Goal: Information Seeking & Learning: Learn about a topic

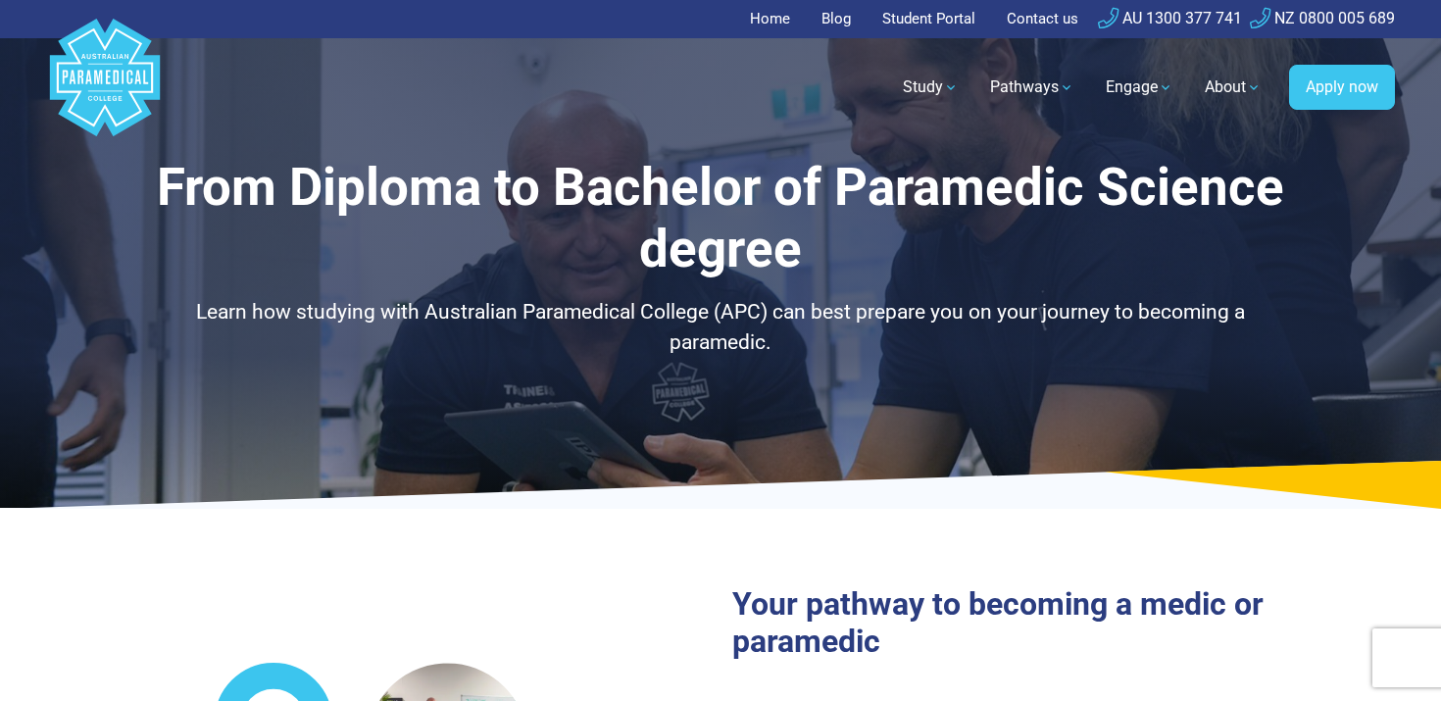
select select "**********"
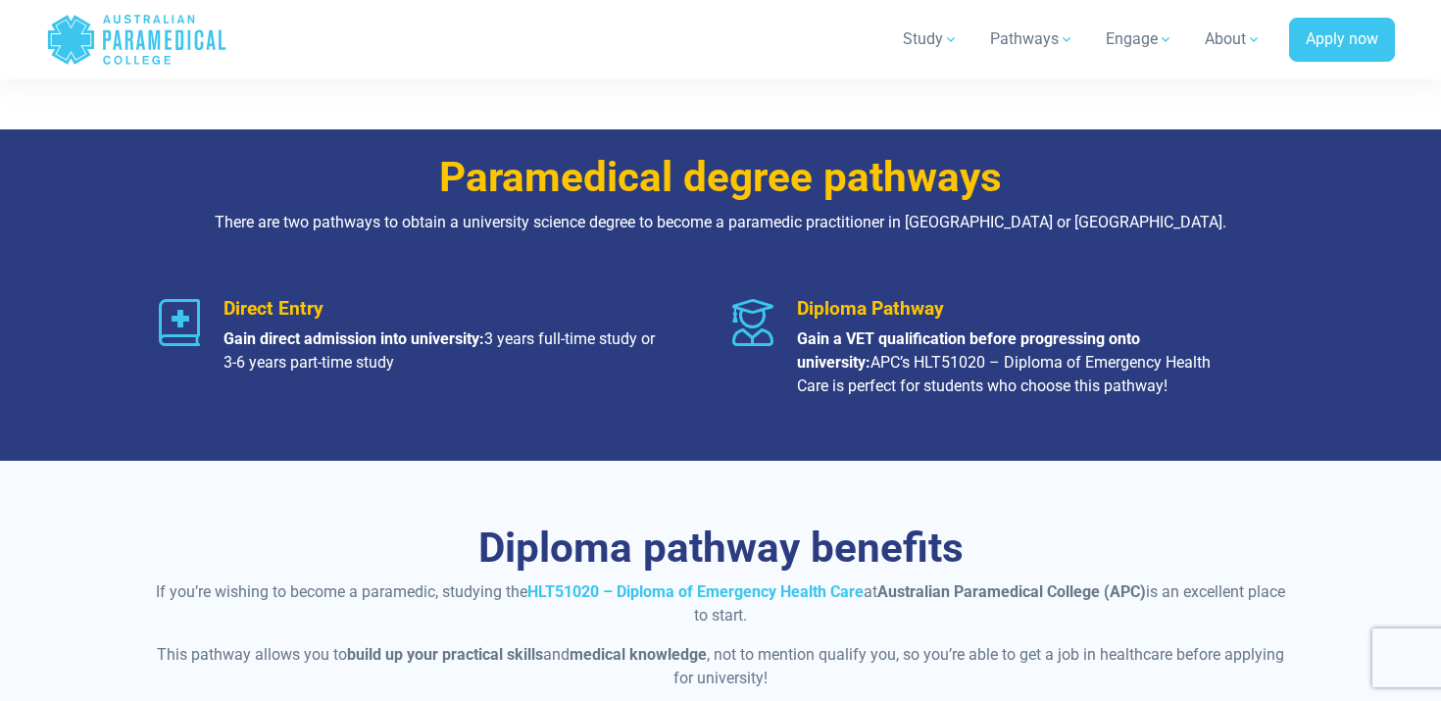
scroll to position [1157, 0]
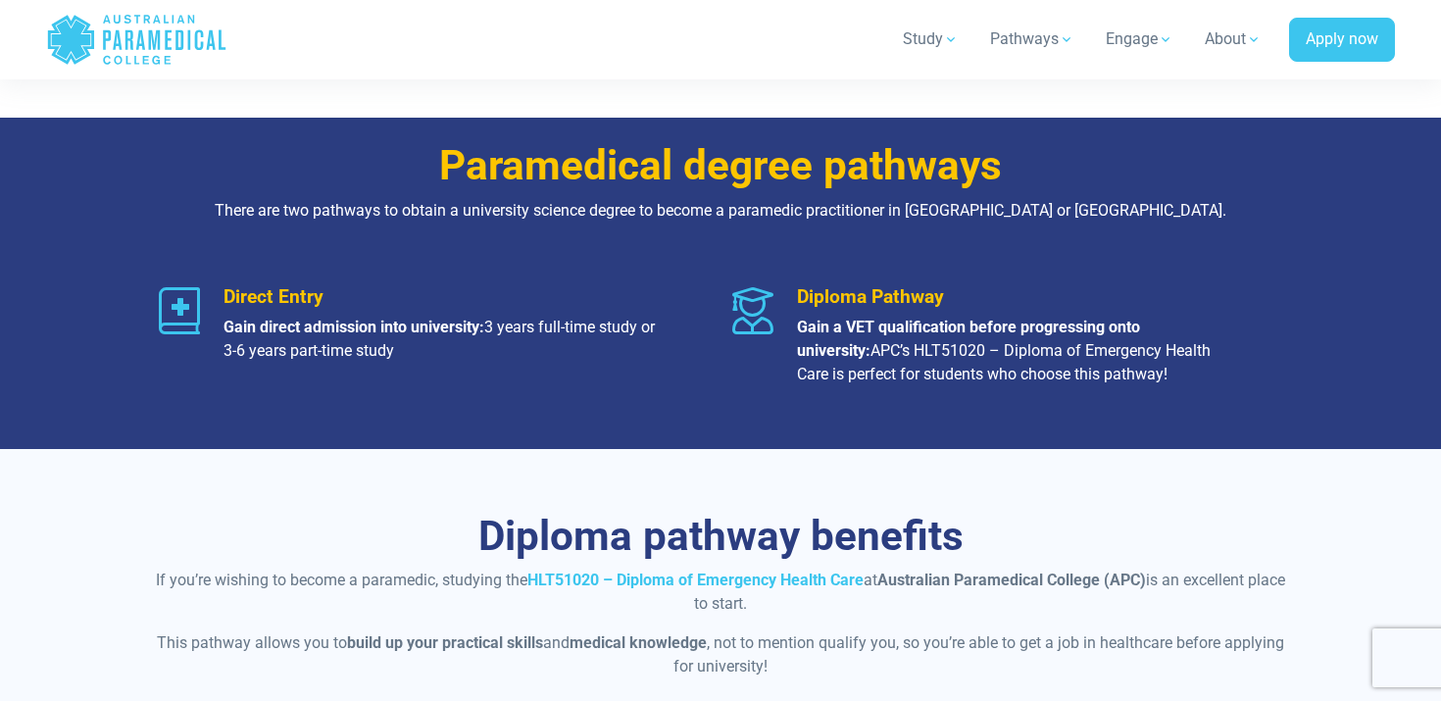
click at [878, 377] on p "Gain a VET qualification before progressing onto university: APC’s HLT51020 – D…" at bounding box center [1016, 351] width 438 height 71
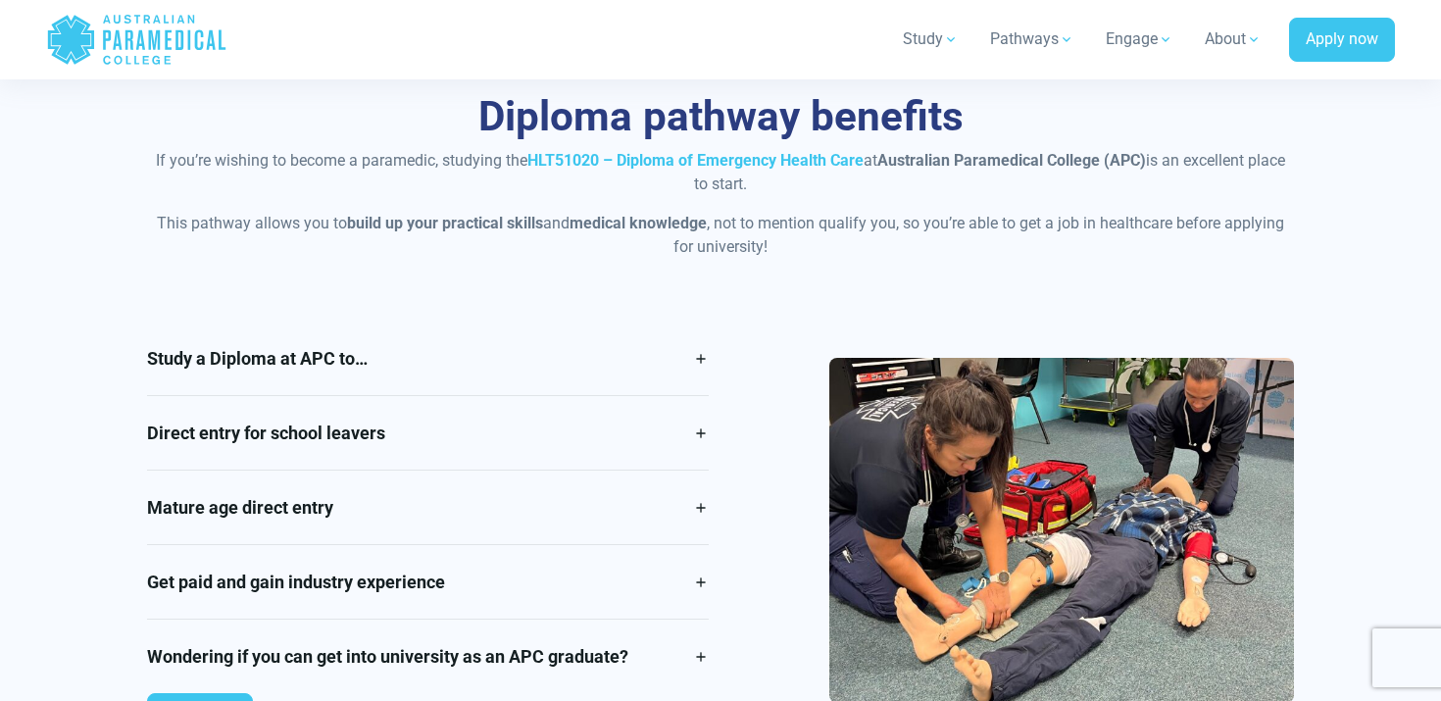
scroll to position [1618, 0]
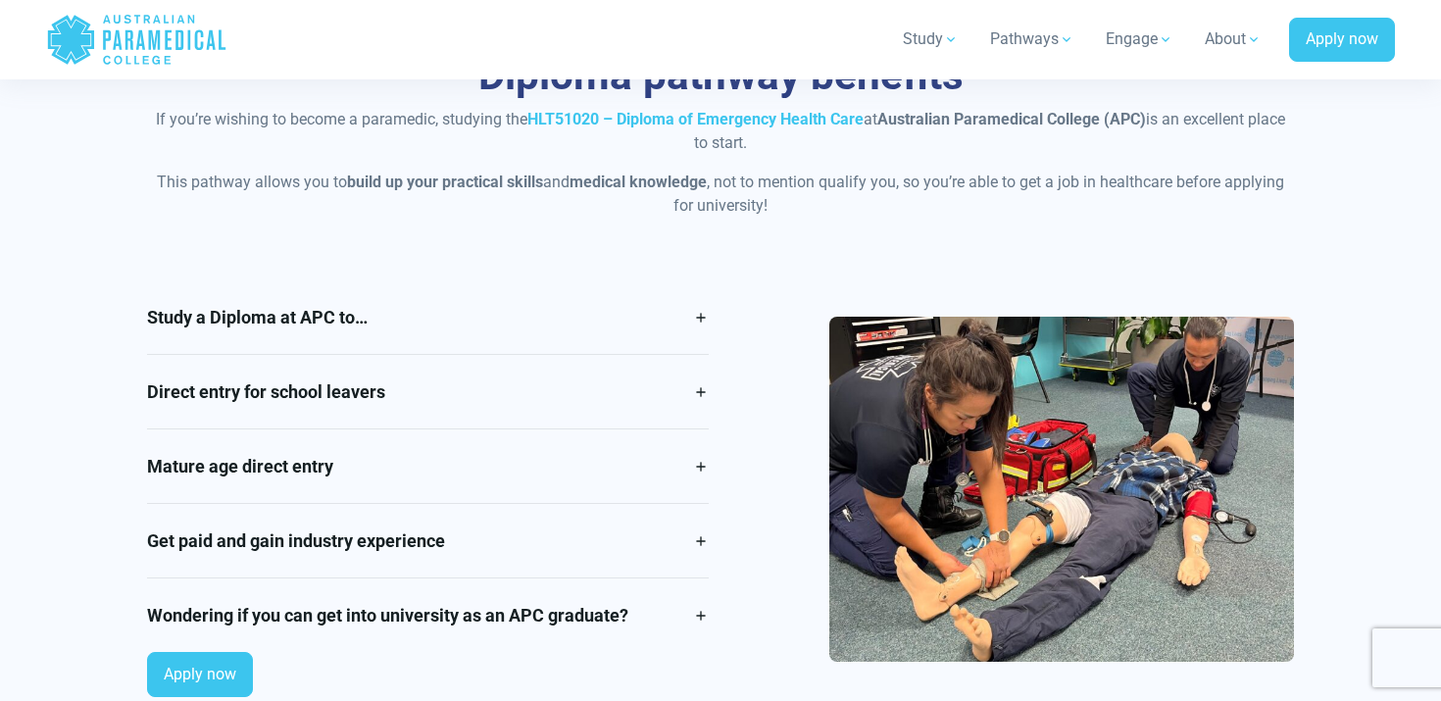
click at [710, 391] on div "Study a Diploma at APC to… Ensure that this is the right career for you without…" at bounding box center [427, 496] width 585 height 432
click at [698, 394] on link "Direct entry for school leavers" at bounding box center [428, 392] width 562 height 74
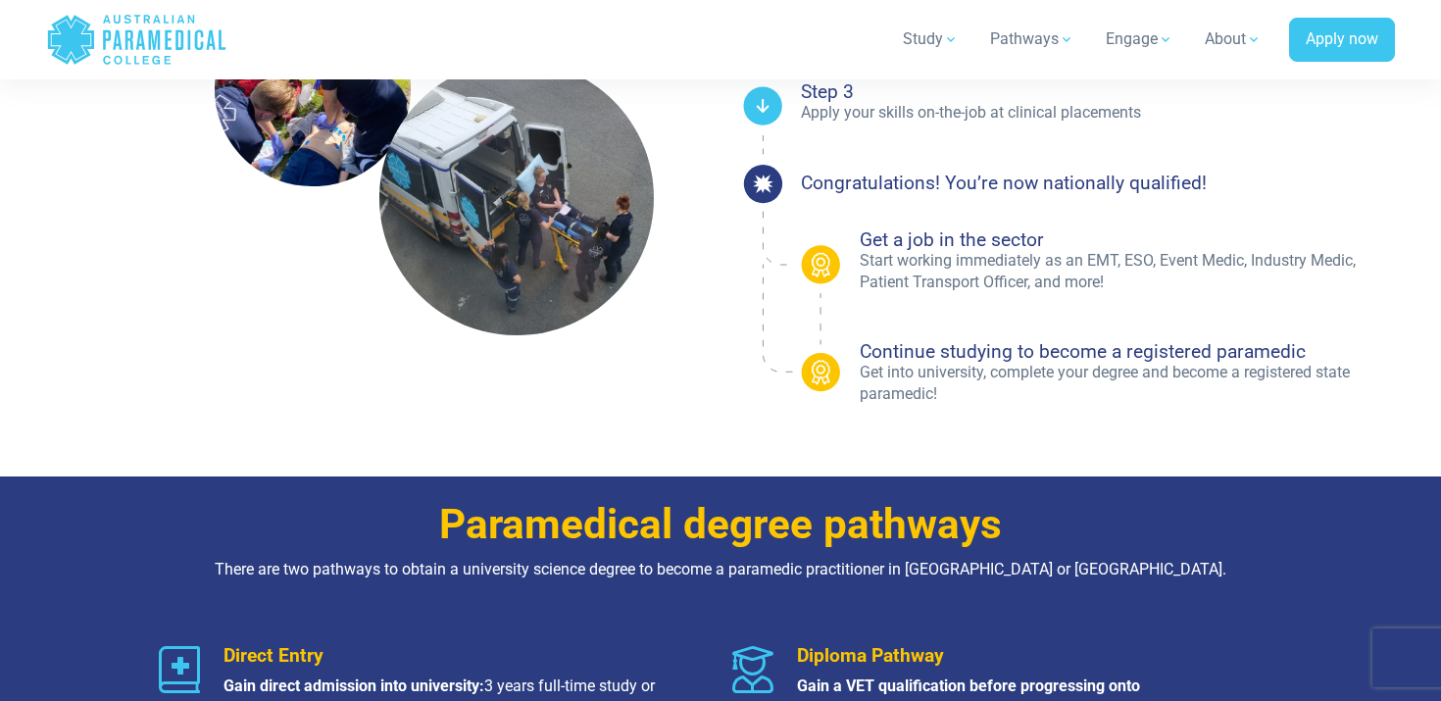
scroll to position [786, 0]
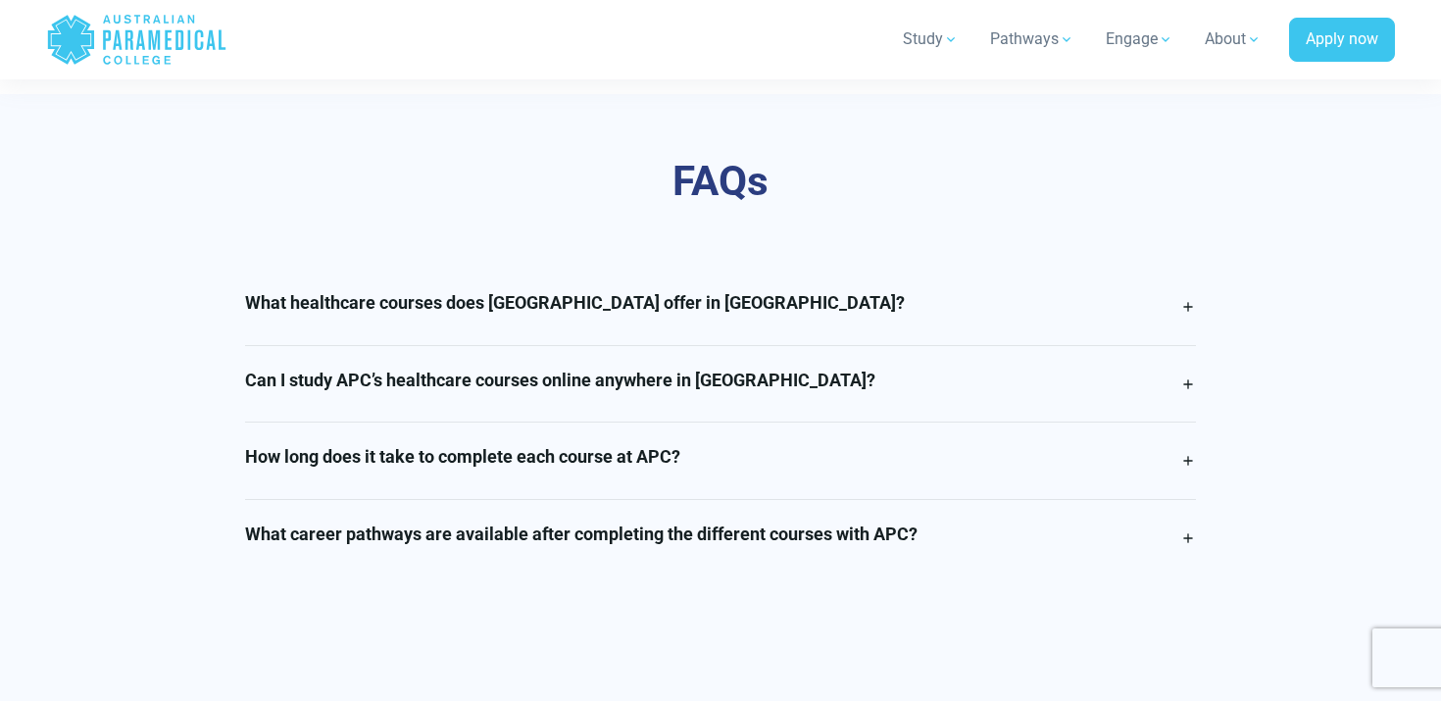
scroll to position [4816, 0]
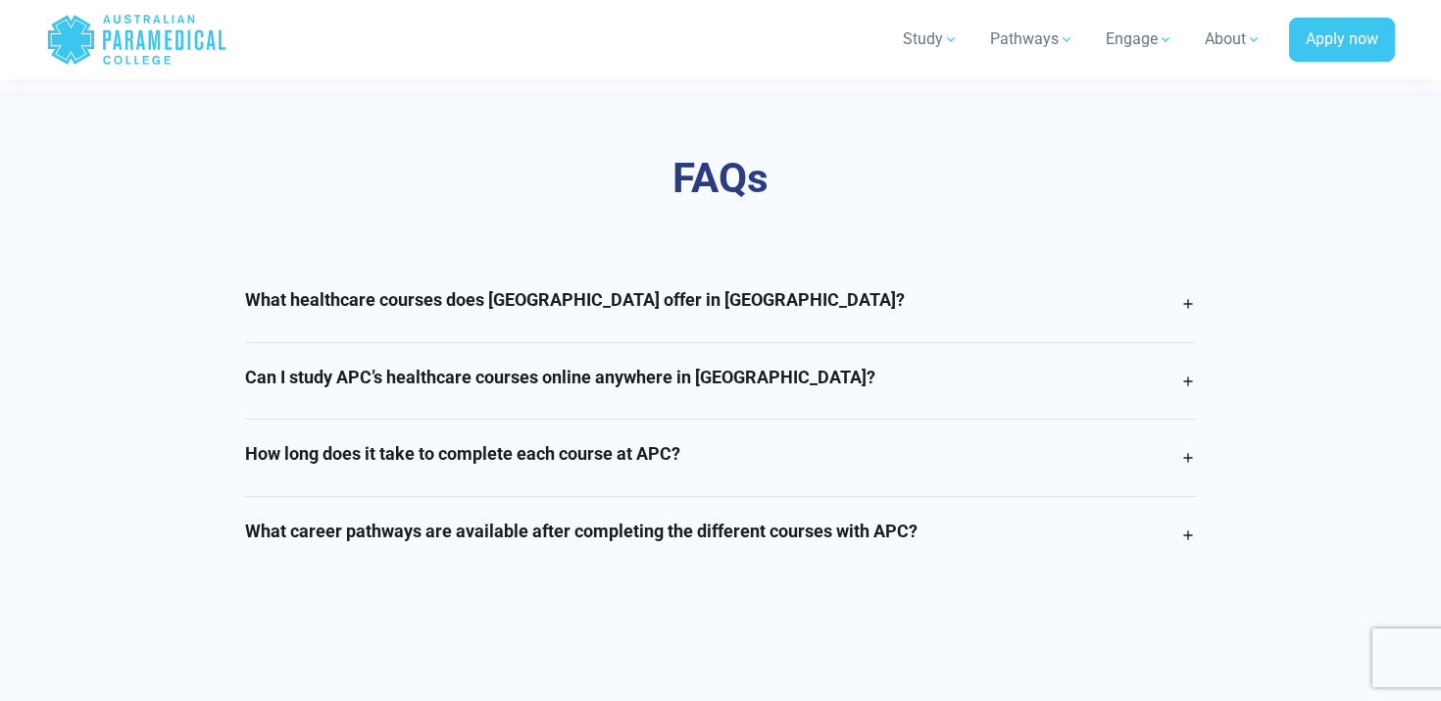
click at [708, 379] on h4 "Can I study APC’s healthcare courses online anywhere in Queensland?" at bounding box center [560, 378] width 630 height 22
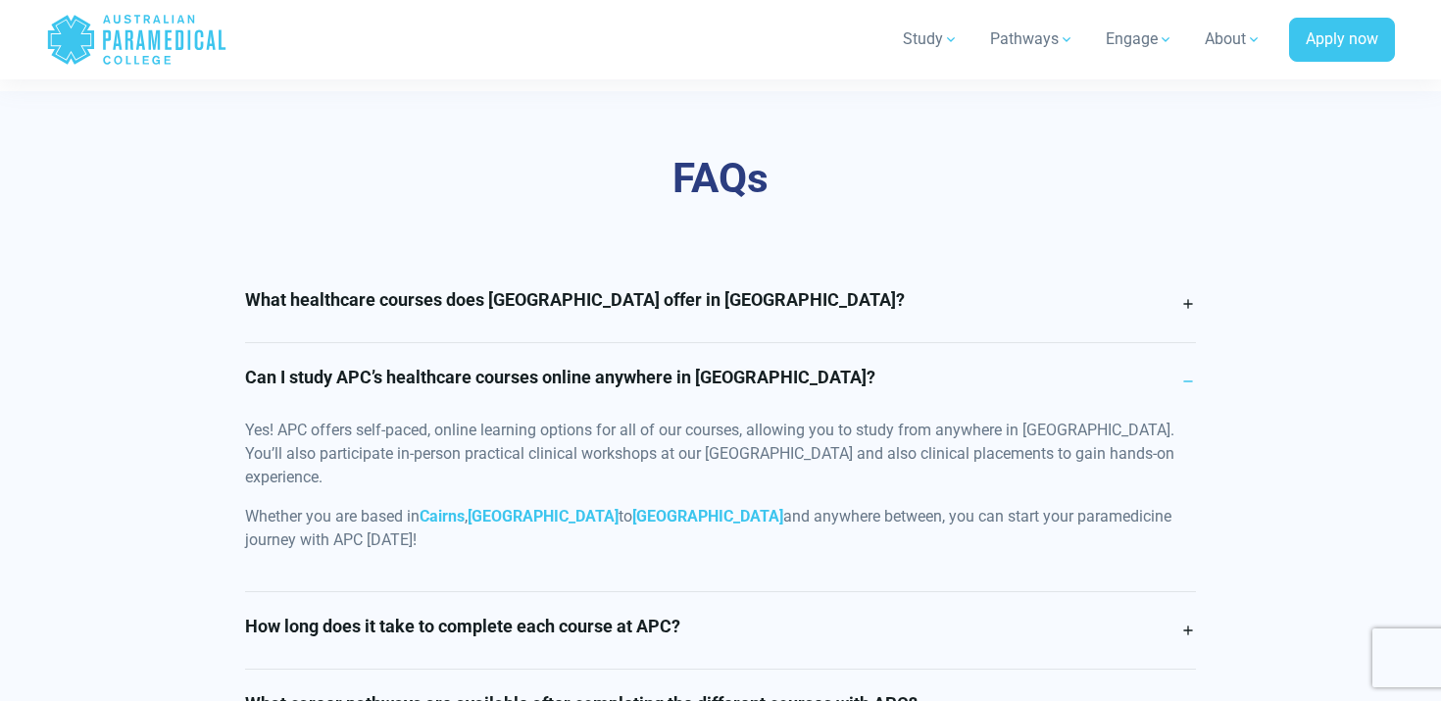
click at [773, 359] on link "Can I study APC’s healthcare courses online anywhere in Queensland?" at bounding box center [721, 381] width 952 height 76
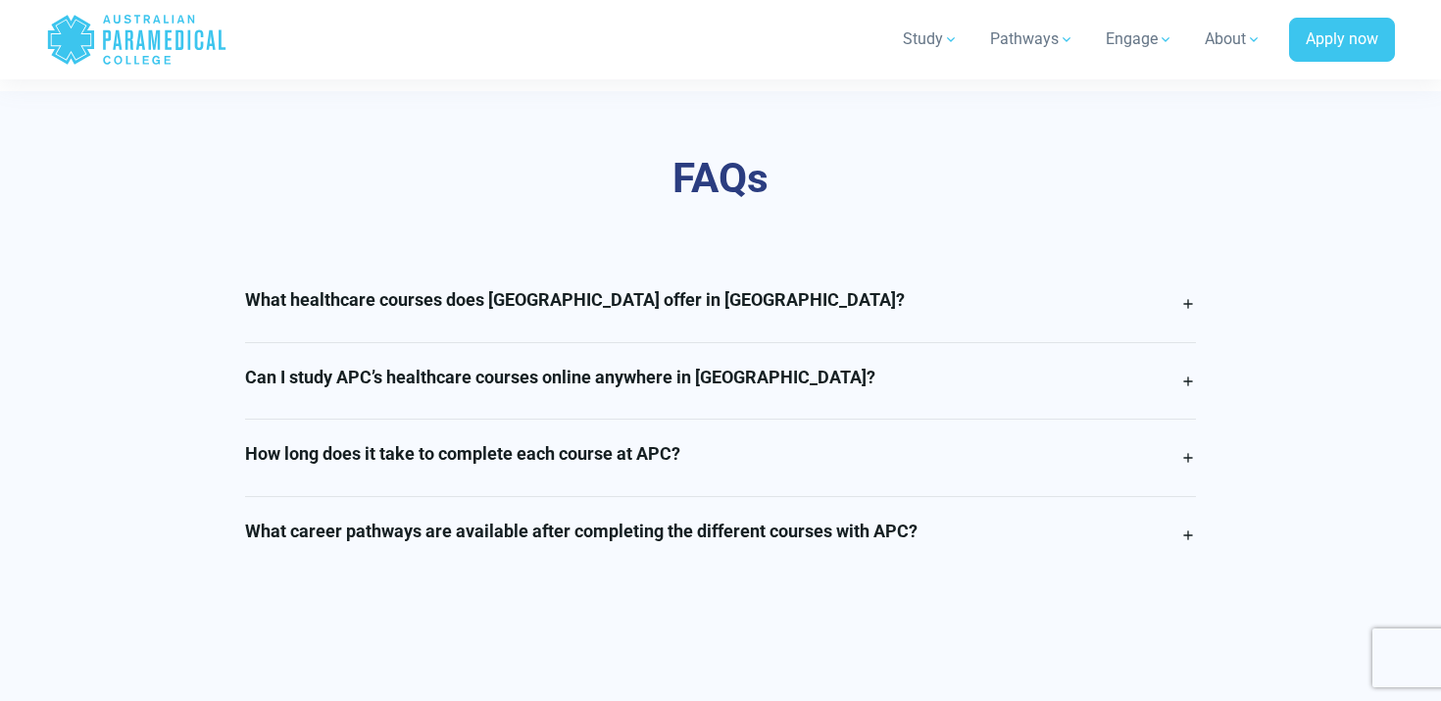
click at [769, 440] on link "How long does it take to complete each course at APC?" at bounding box center [721, 458] width 952 height 76
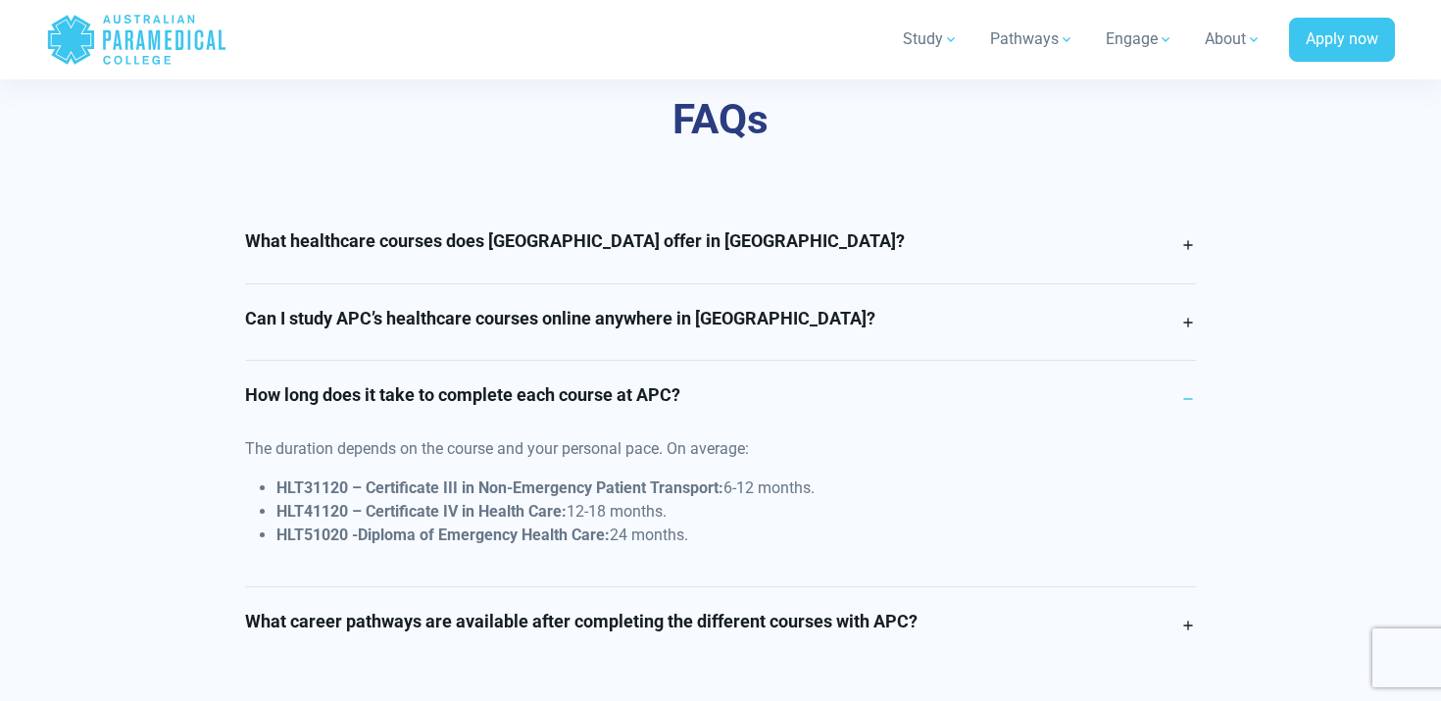
scroll to position [4903, 0]
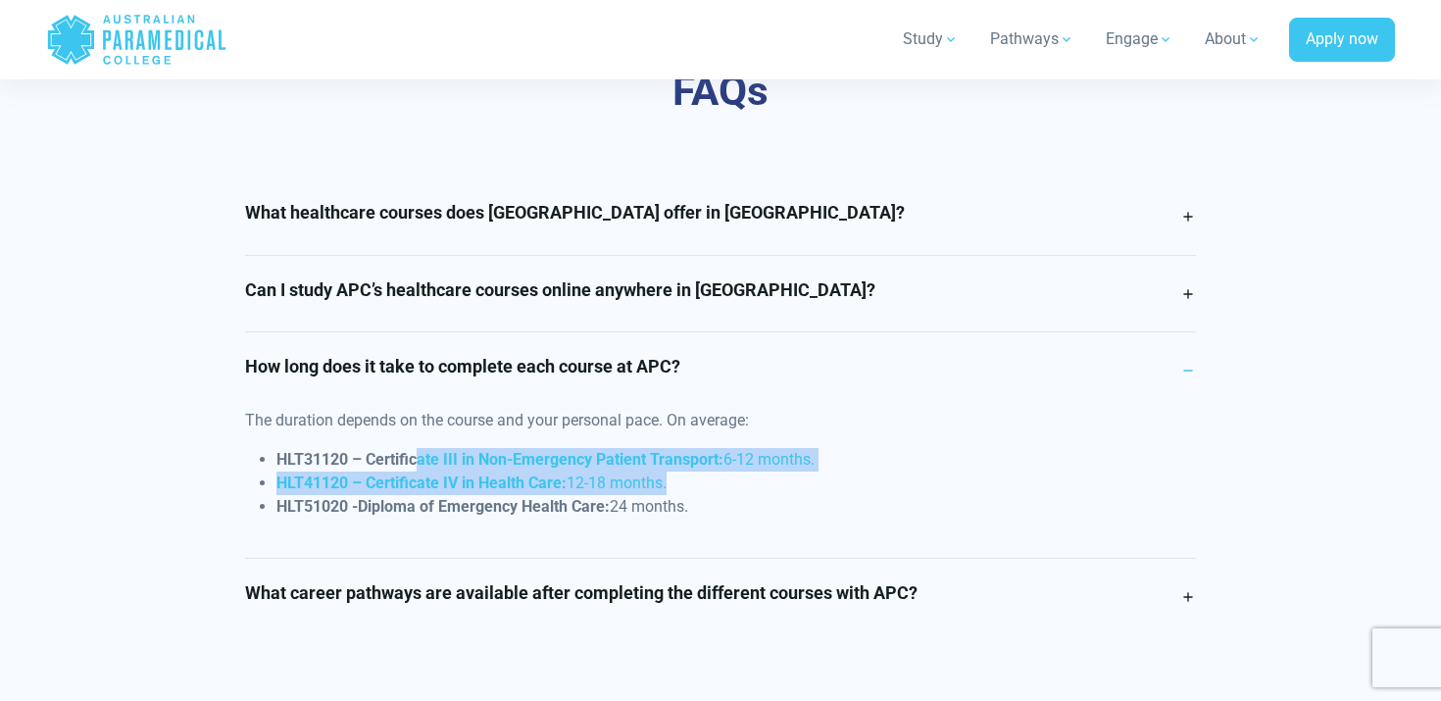
drag, startPoint x: 417, startPoint y: 468, endPoint x: 694, endPoint y: 477, distance: 277.6
click at [694, 477] on ul "HLT31120 – Certificate III in Non-Emergency Patient Transport: 6-12 months. HLT…" at bounding box center [721, 483] width 952 height 71
click at [694, 477] on li "HLT41120 – Certificate IV in Health Care: 12-18 months." at bounding box center [736, 484] width 921 height 24
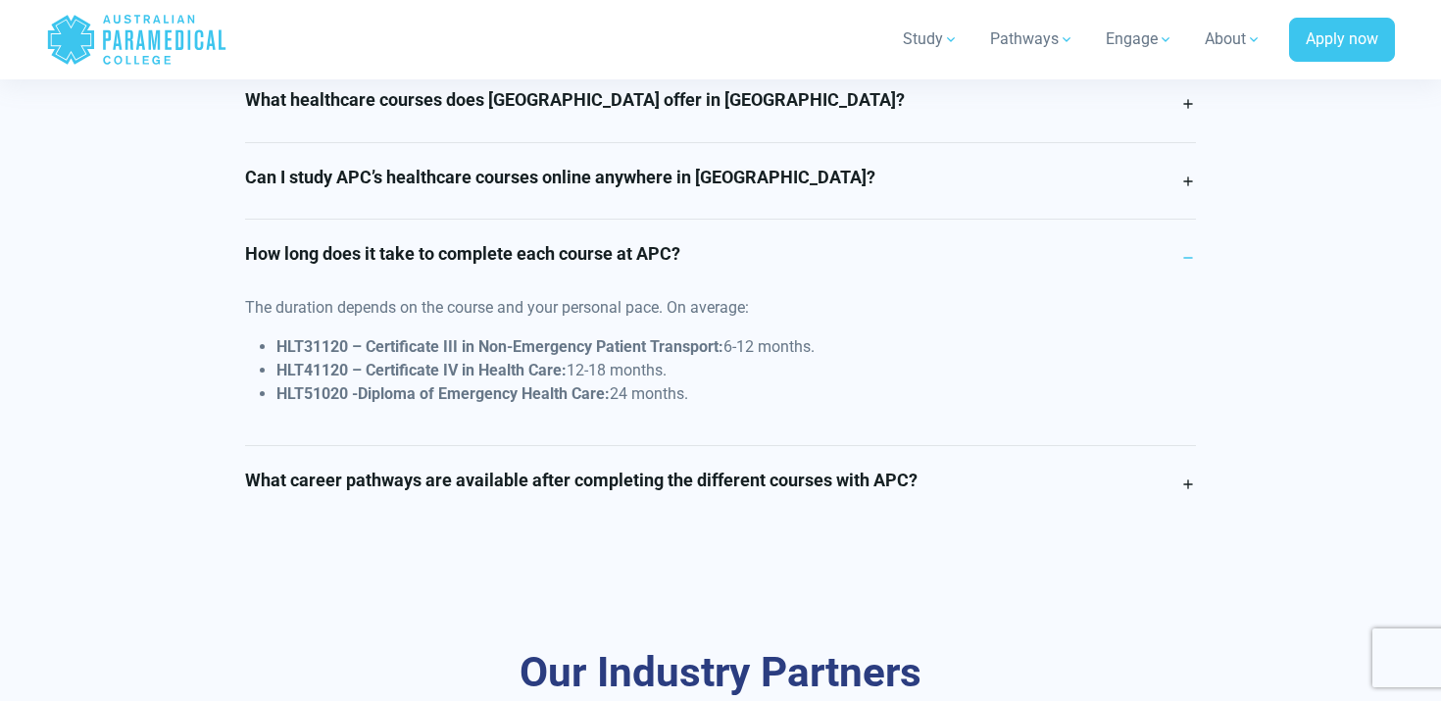
scroll to position [5021, 0]
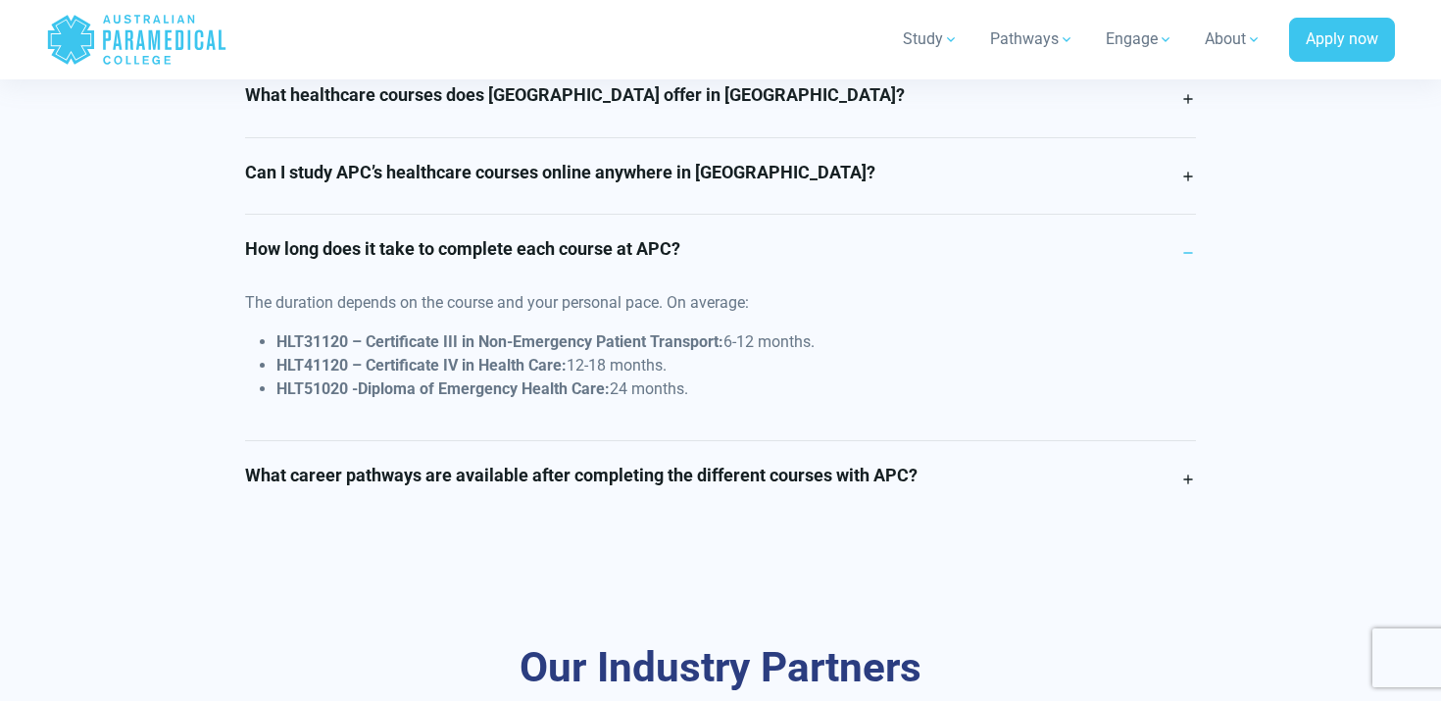
click at [611, 482] on h4 "What career pathways are available after completing the different courses with …" at bounding box center [581, 476] width 673 height 22
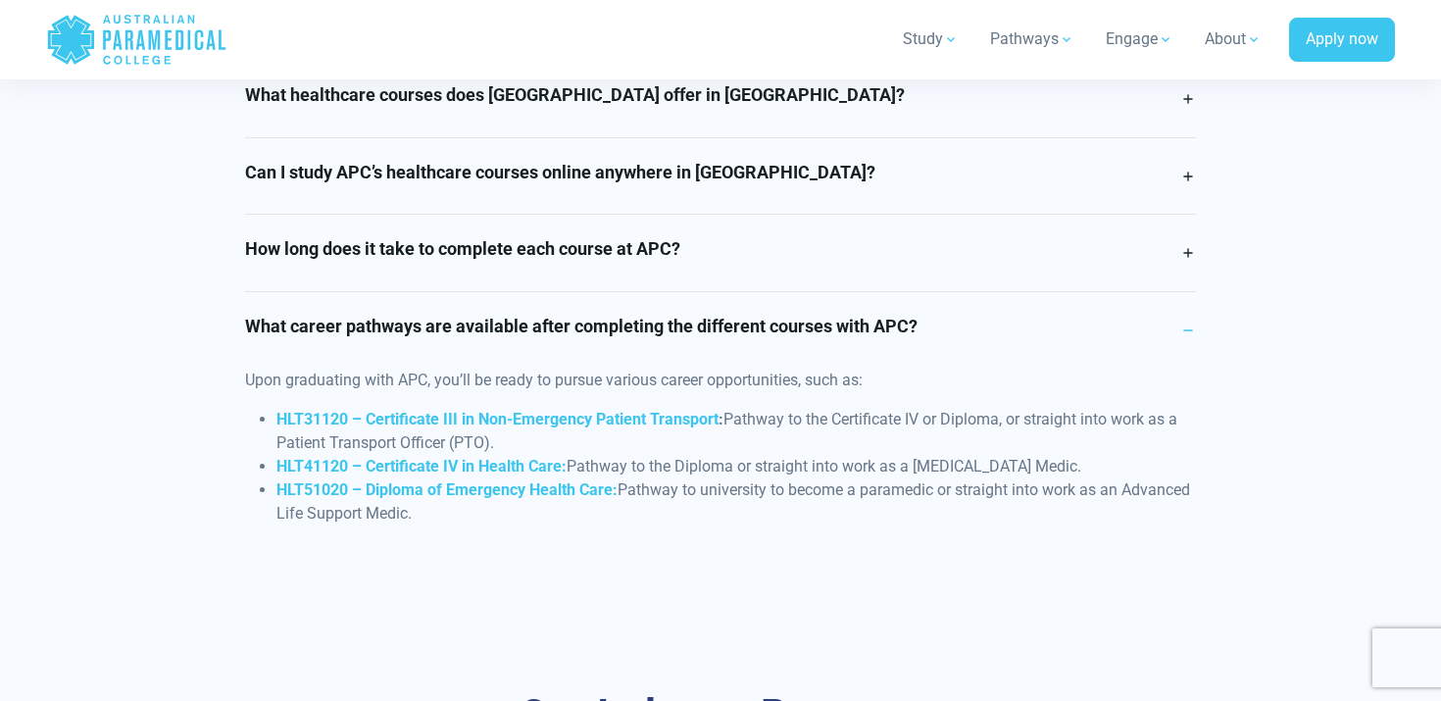
drag, startPoint x: 619, startPoint y: 489, endPoint x: 641, endPoint y: 514, distance: 33.3
click at [641, 514] on li "HLT51020 – Diploma of Emergency Health Care: Pathway to university to become a …" at bounding box center [736, 501] width 921 height 47
click at [524, 491] on strong "HLT51020 – Diploma of Emergency Health Care:" at bounding box center [446, 489] width 341 height 19
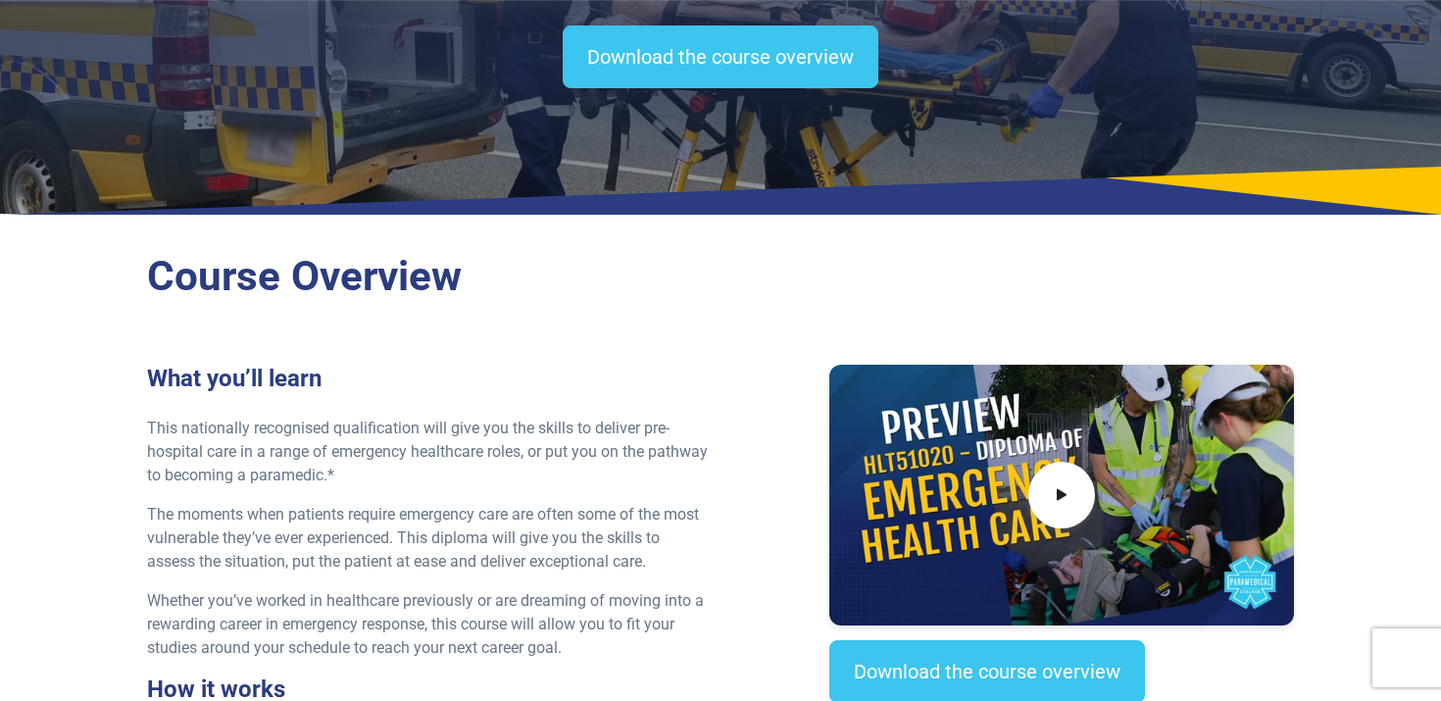
scroll to position [317, 0]
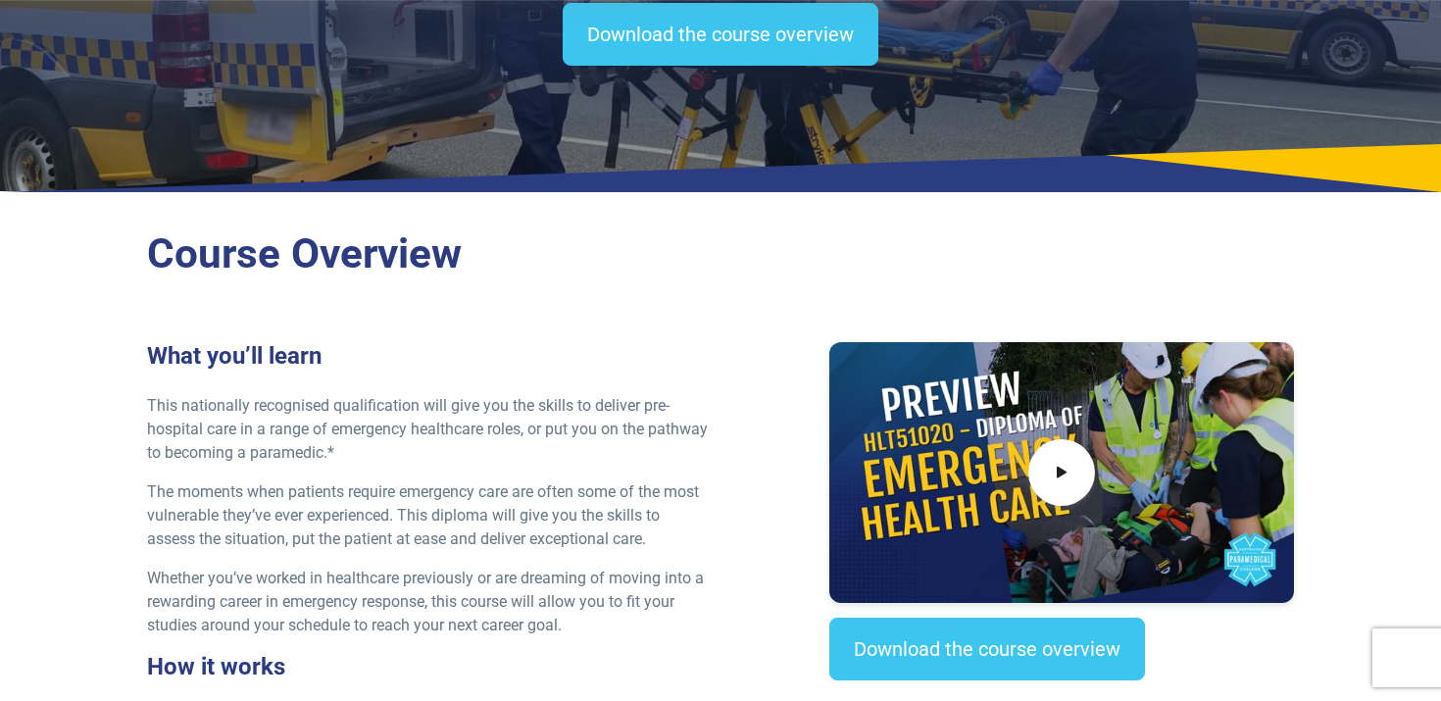
click at [1105, 459] on div at bounding box center [1061, 472] width 464 height 261
click at [1055, 482] on icon at bounding box center [1062, 473] width 22 height 32
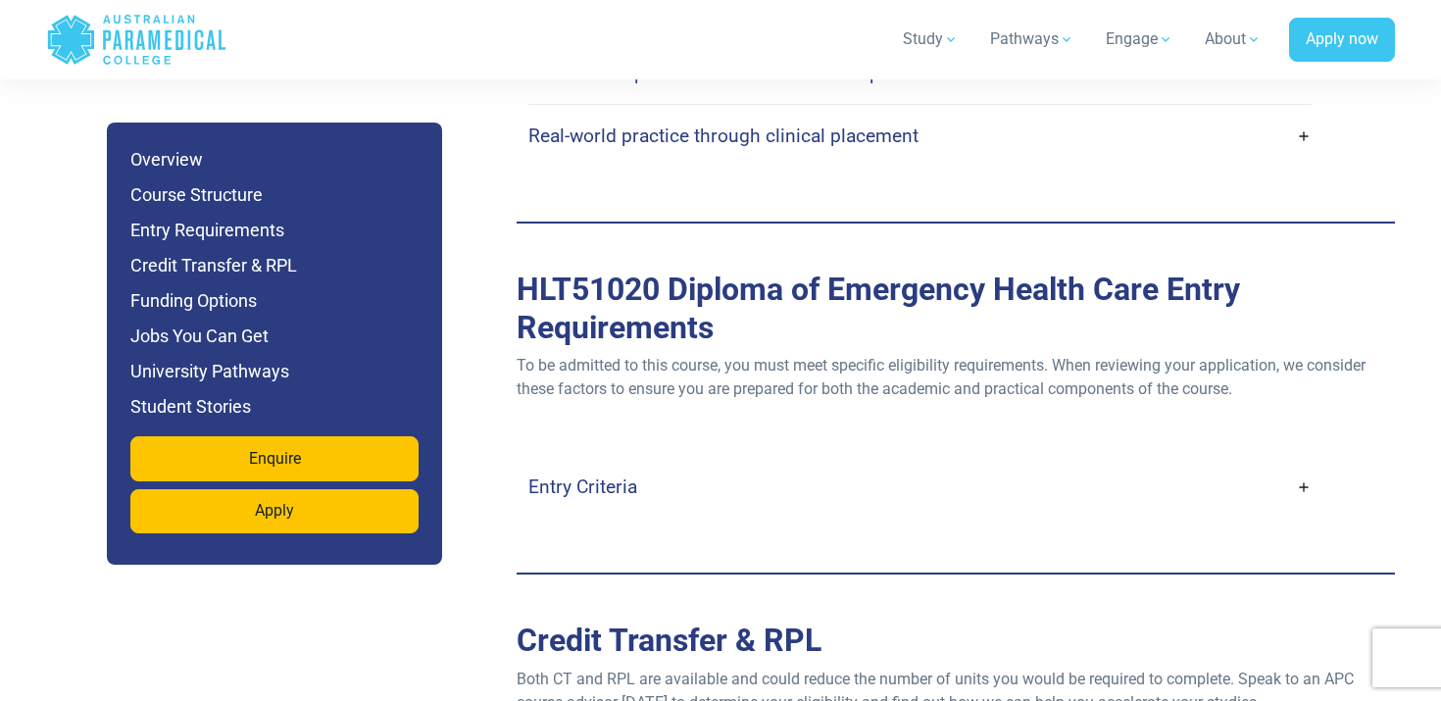
scroll to position [5242, 0]
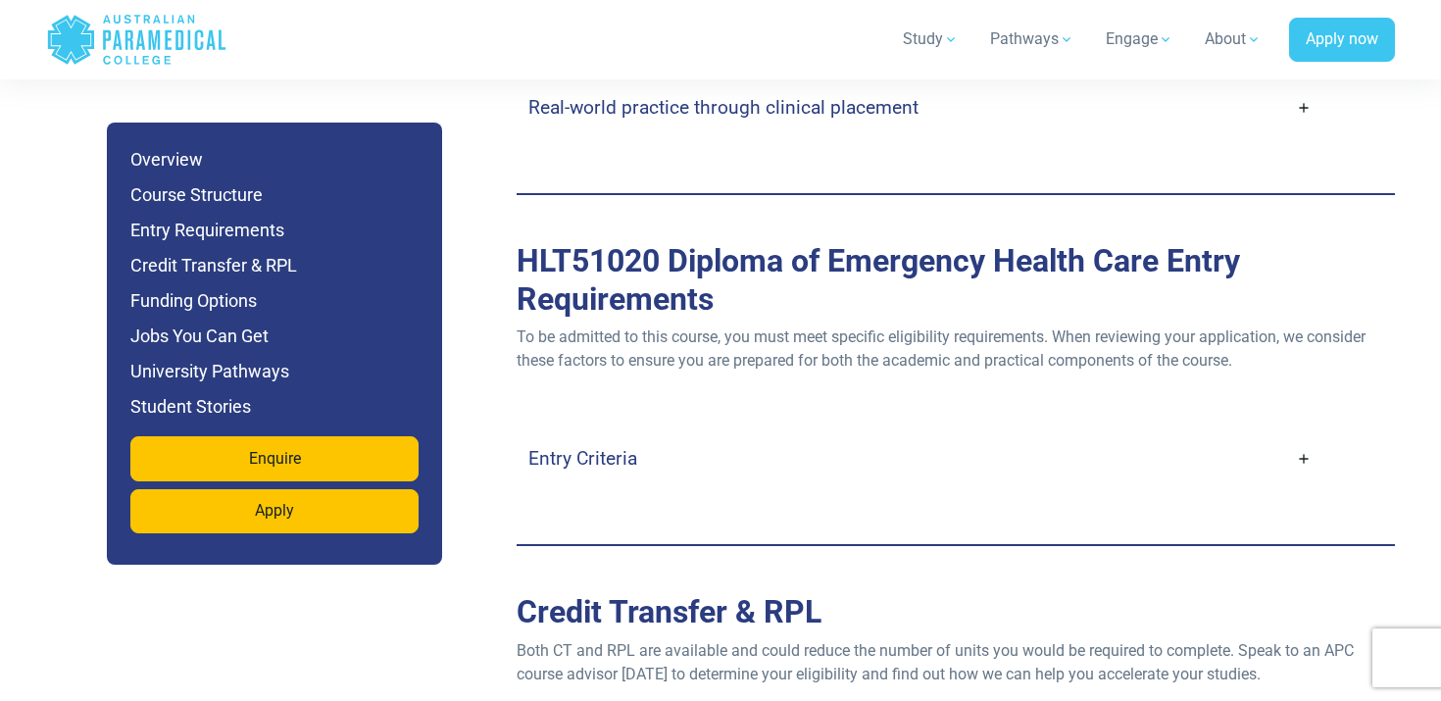
click at [841, 435] on link "Entry Criteria" at bounding box center [919, 458] width 783 height 46
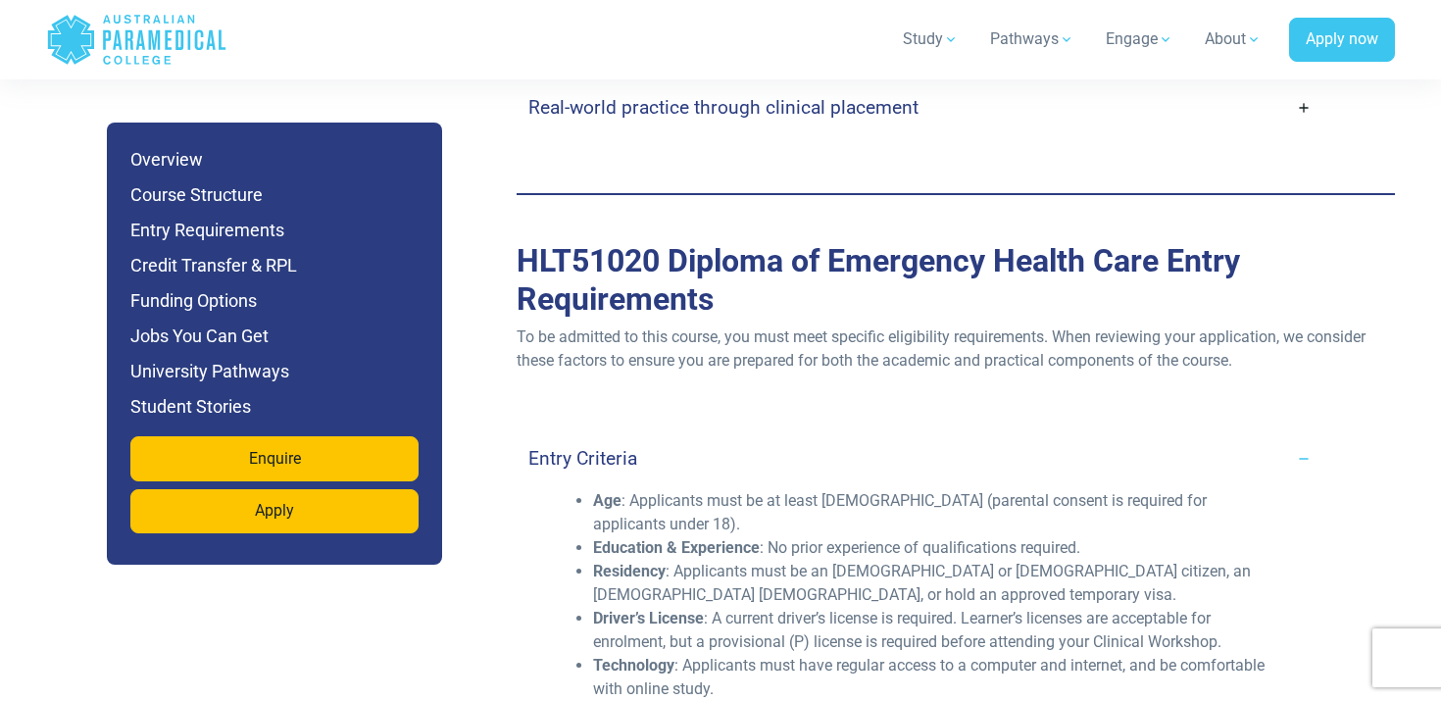
click at [841, 435] on link "Entry Criteria" at bounding box center [919, 458] width 783 height 46
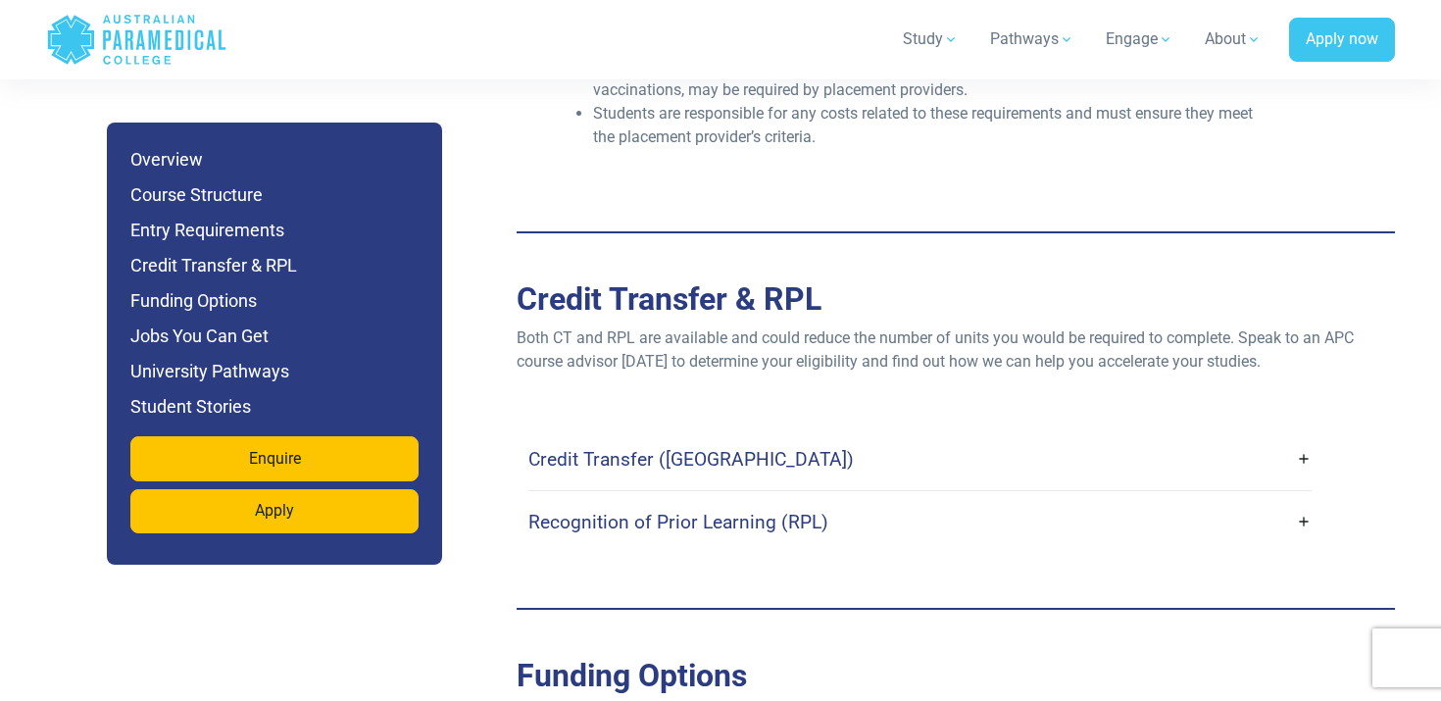
scroll to position [6310, 0]
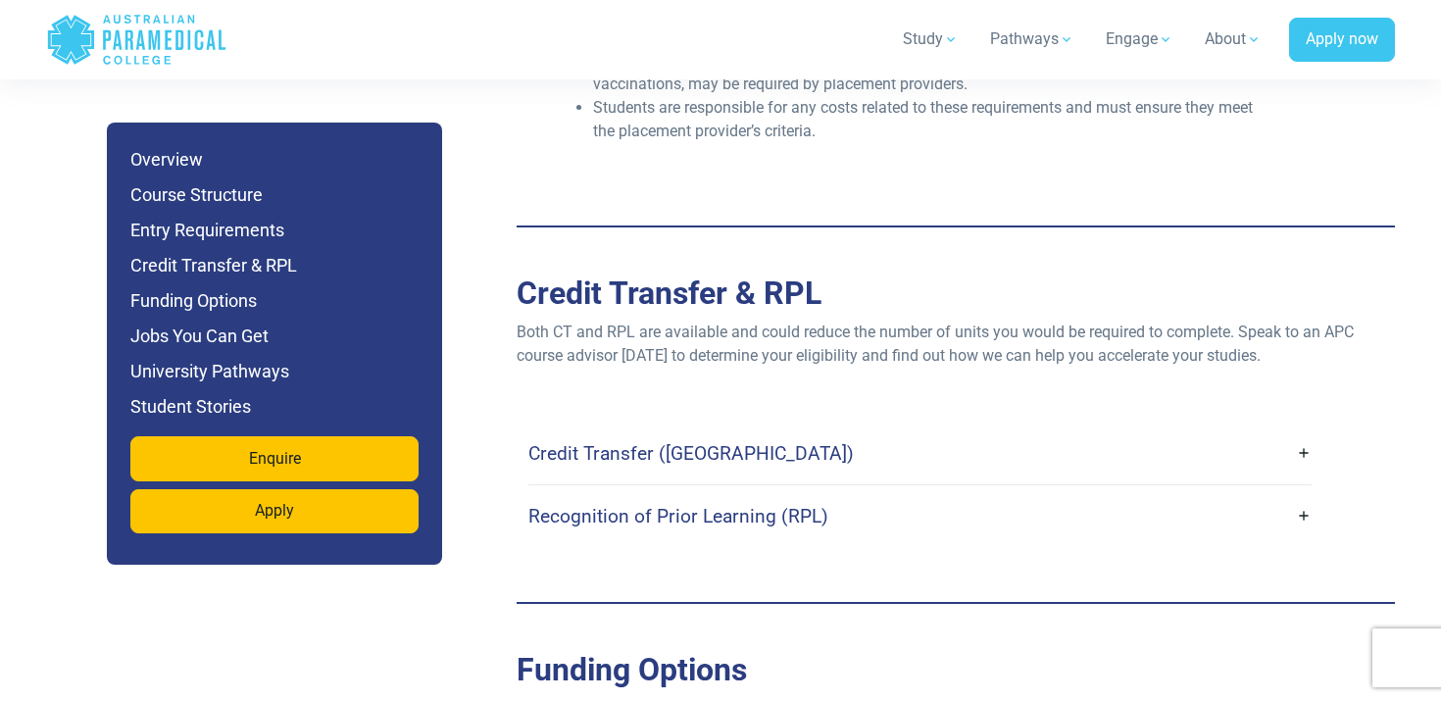
click at [1239, 430] on link "Credit Transfer (CT)" at bounding box center [919, 453] width 783 height 46
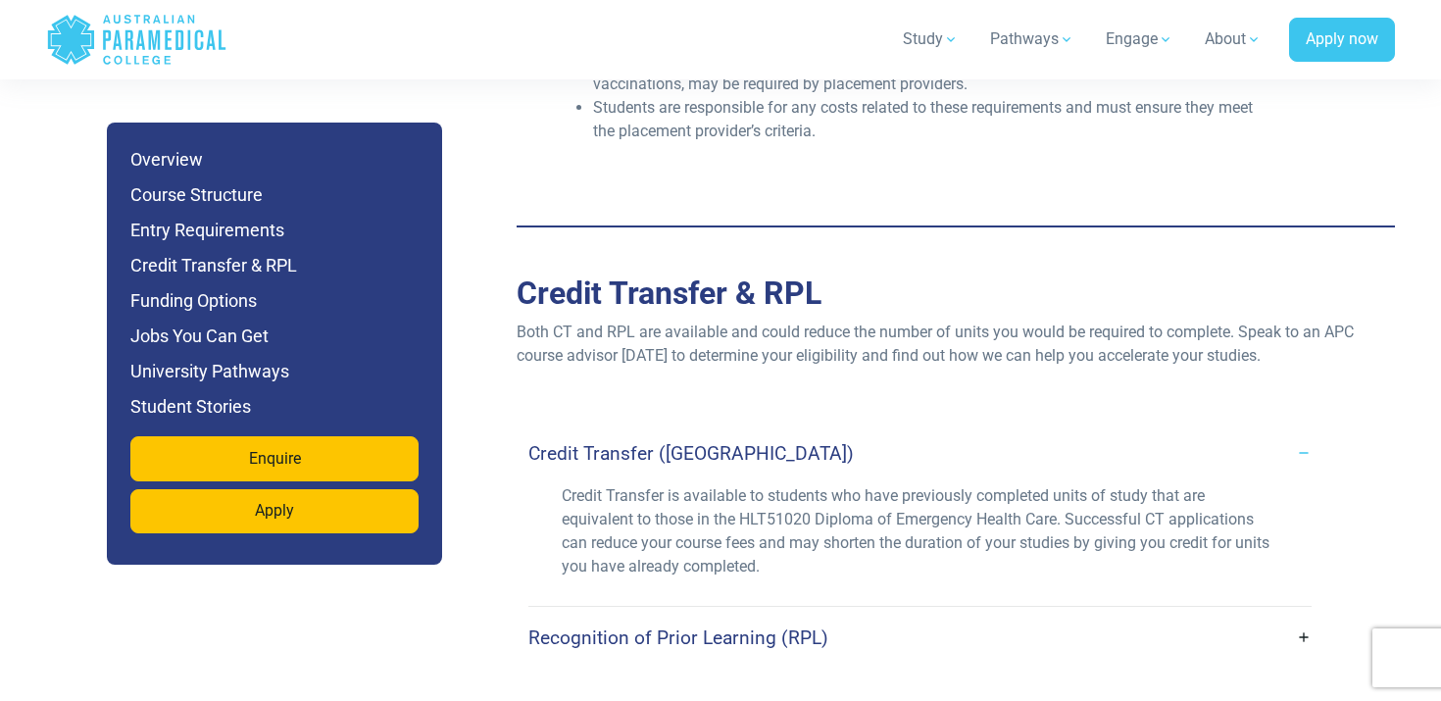
click at [1073, 615] on link "Recognition of Prior Learning (RPL)" at bounding box center [919, 638] width 783 height 46
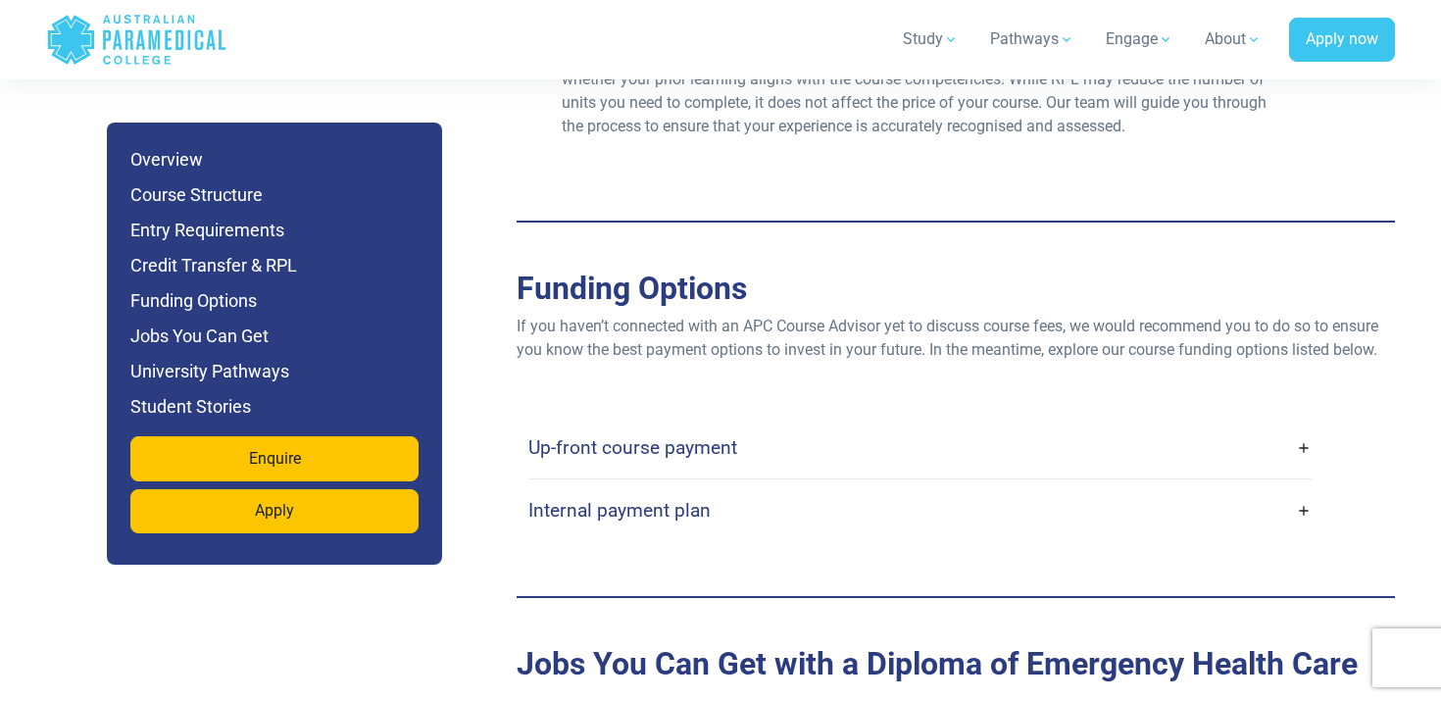
scroll to position [6961, 0]
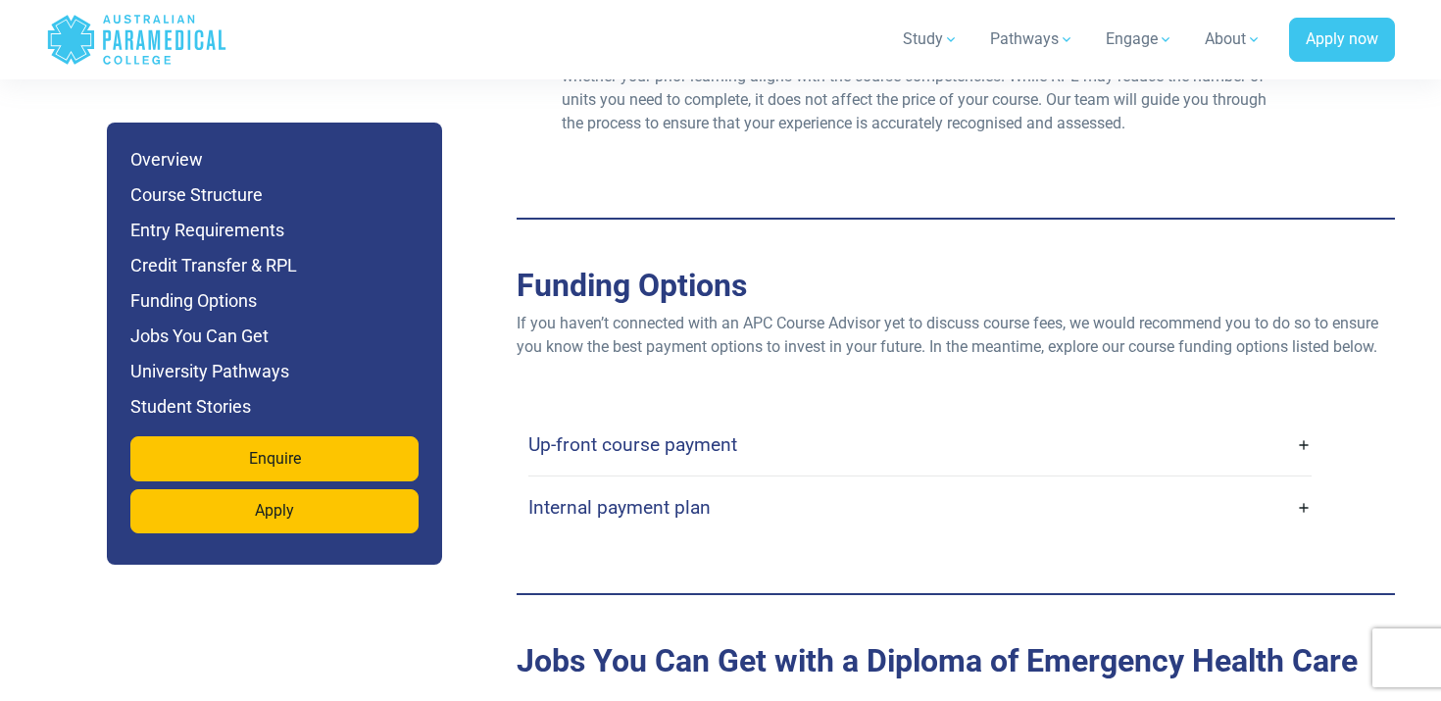
click at [1004, 422] on link "Up-front course payment" at bounding box center [919, 445] width 783 height 46
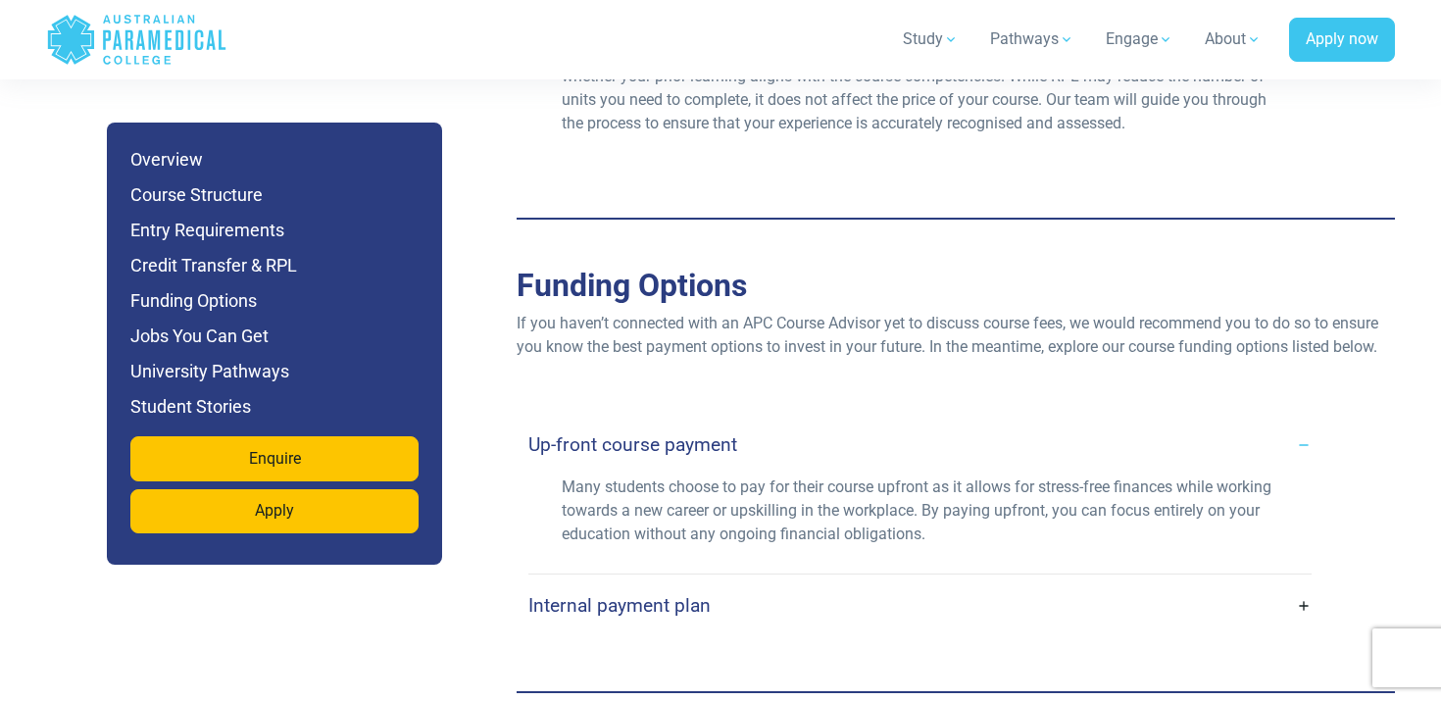
click at [962, 582] on link "Internal payment plan" at bounding box center [919, 605] width 783 height 46
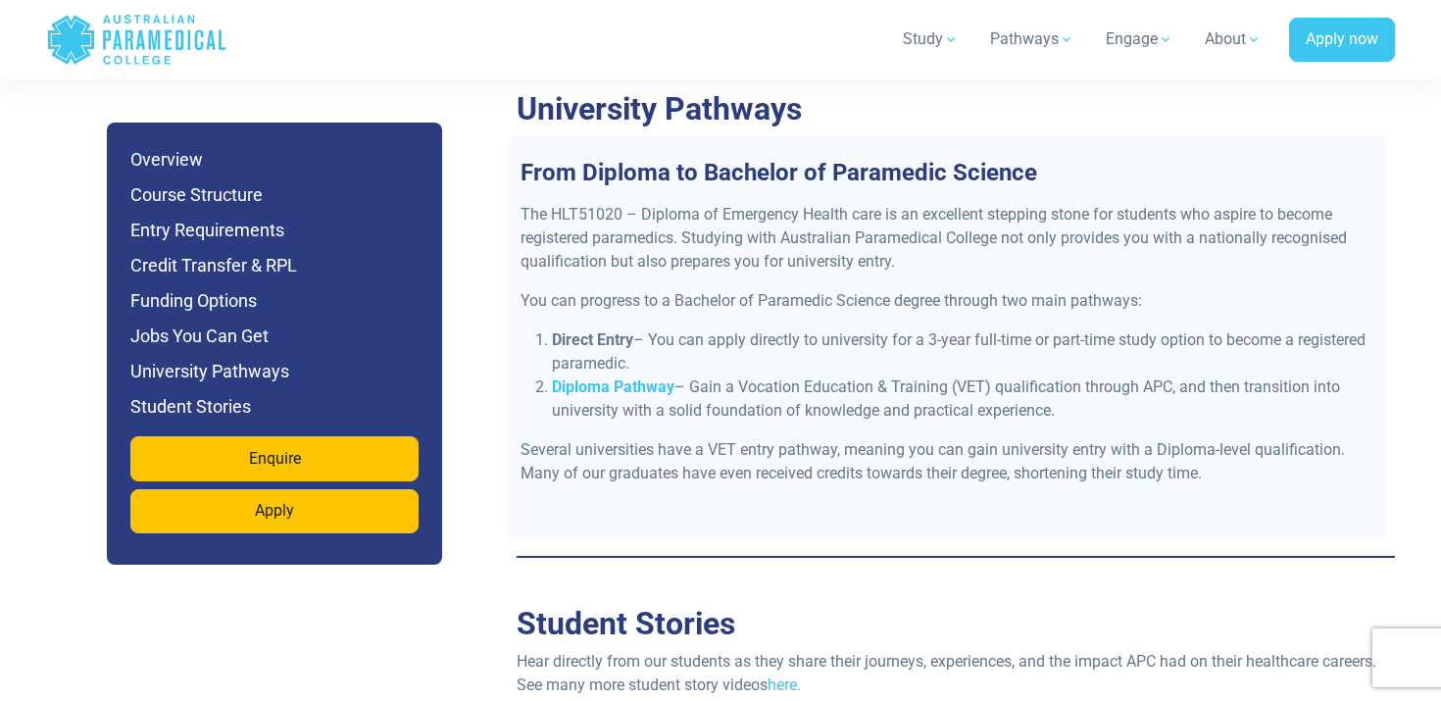
scroll to position [9276, 0]
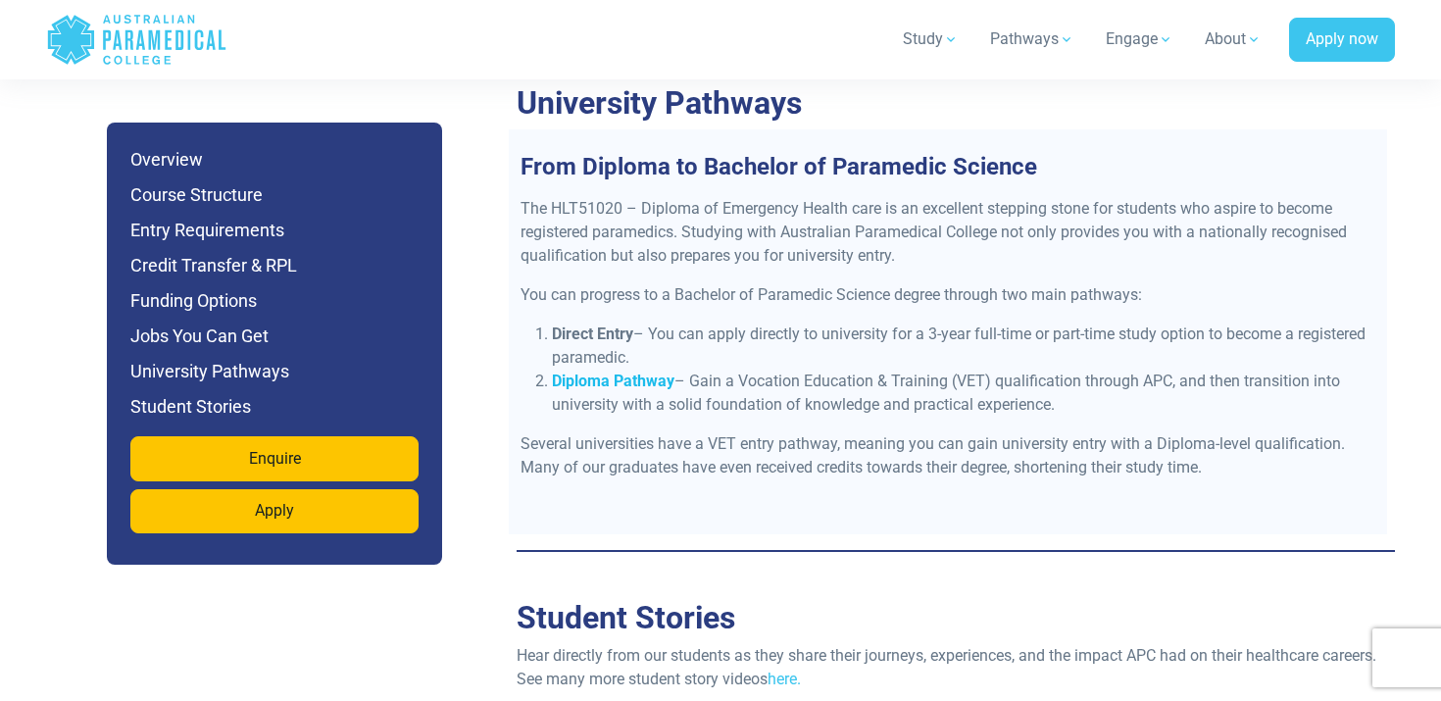
click at [639, 372] on strong "Diploma Pathway" at bounding box center [613, 381] width 123 height 19
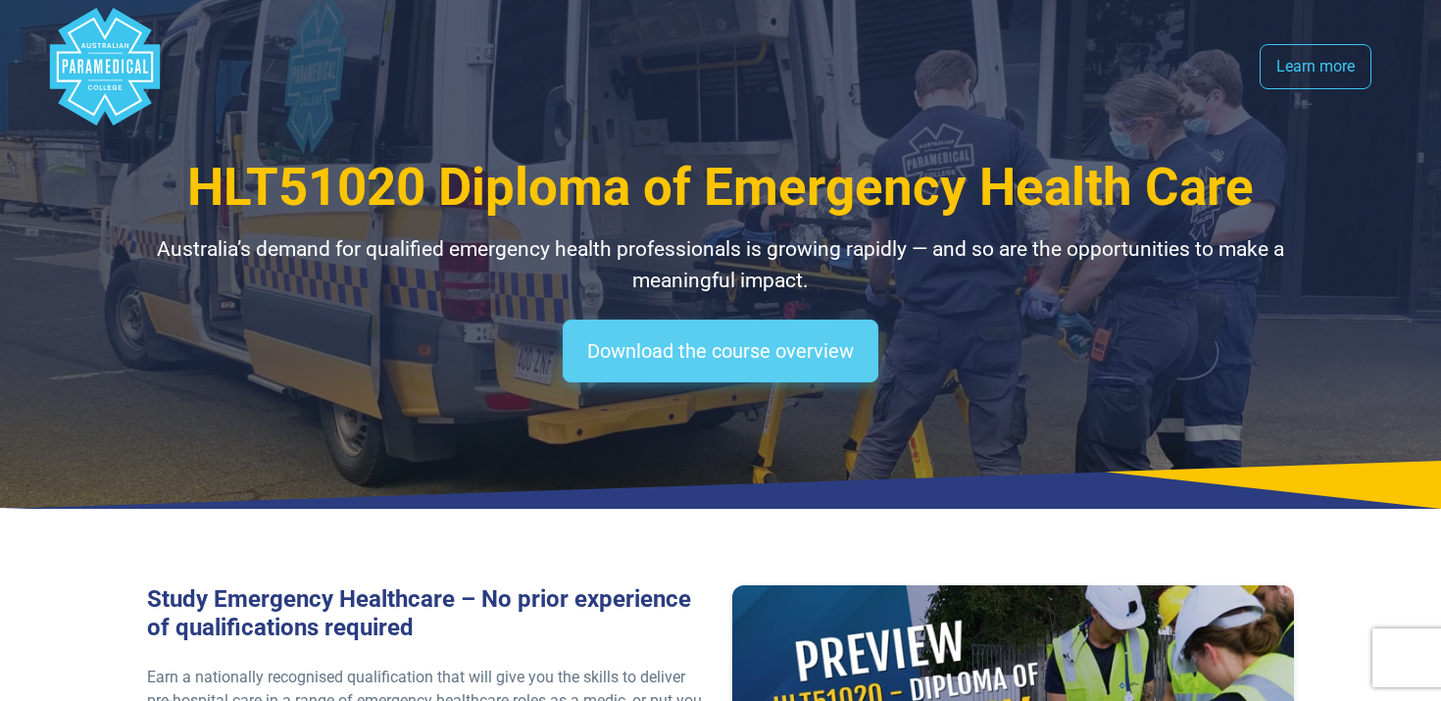
click at [815, 359] on link "Download the course overview" at bounding box center [721, 351] width 316 height 63
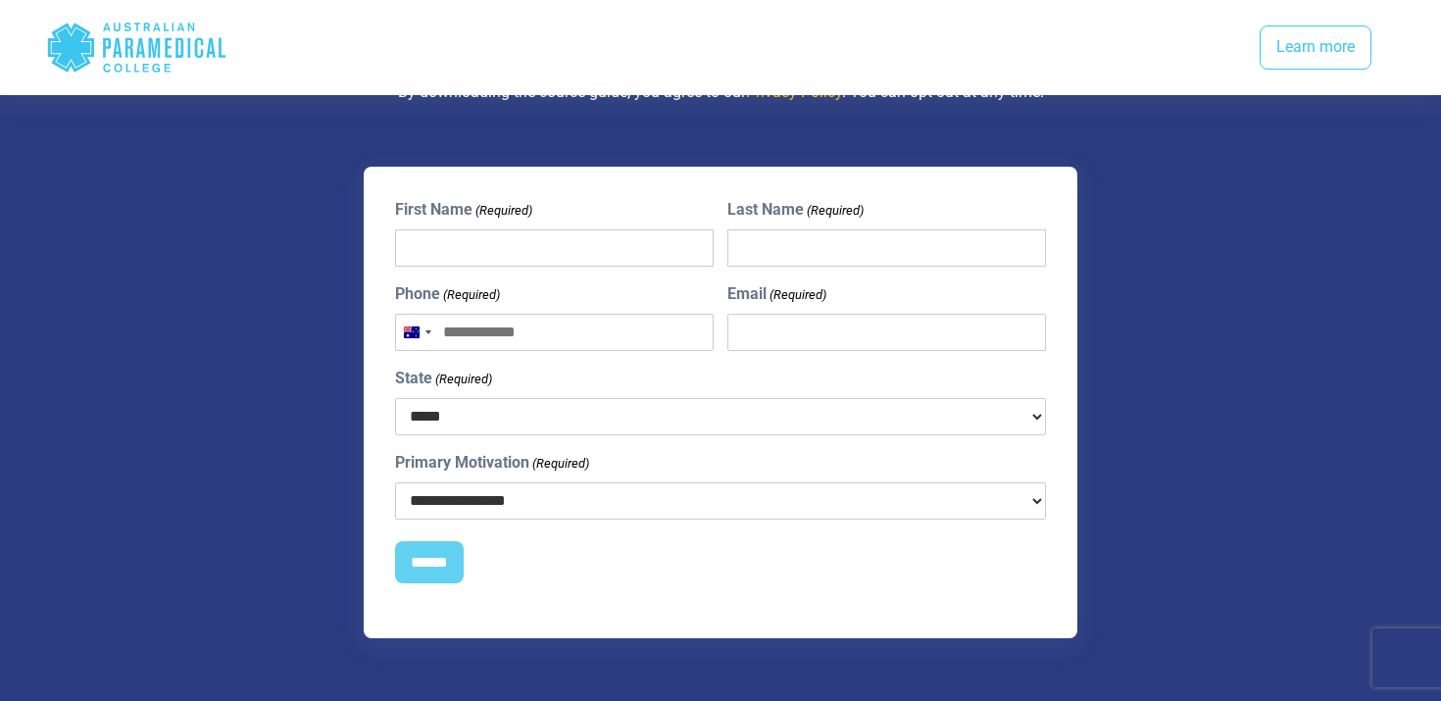
scroll to position [2712, 0]
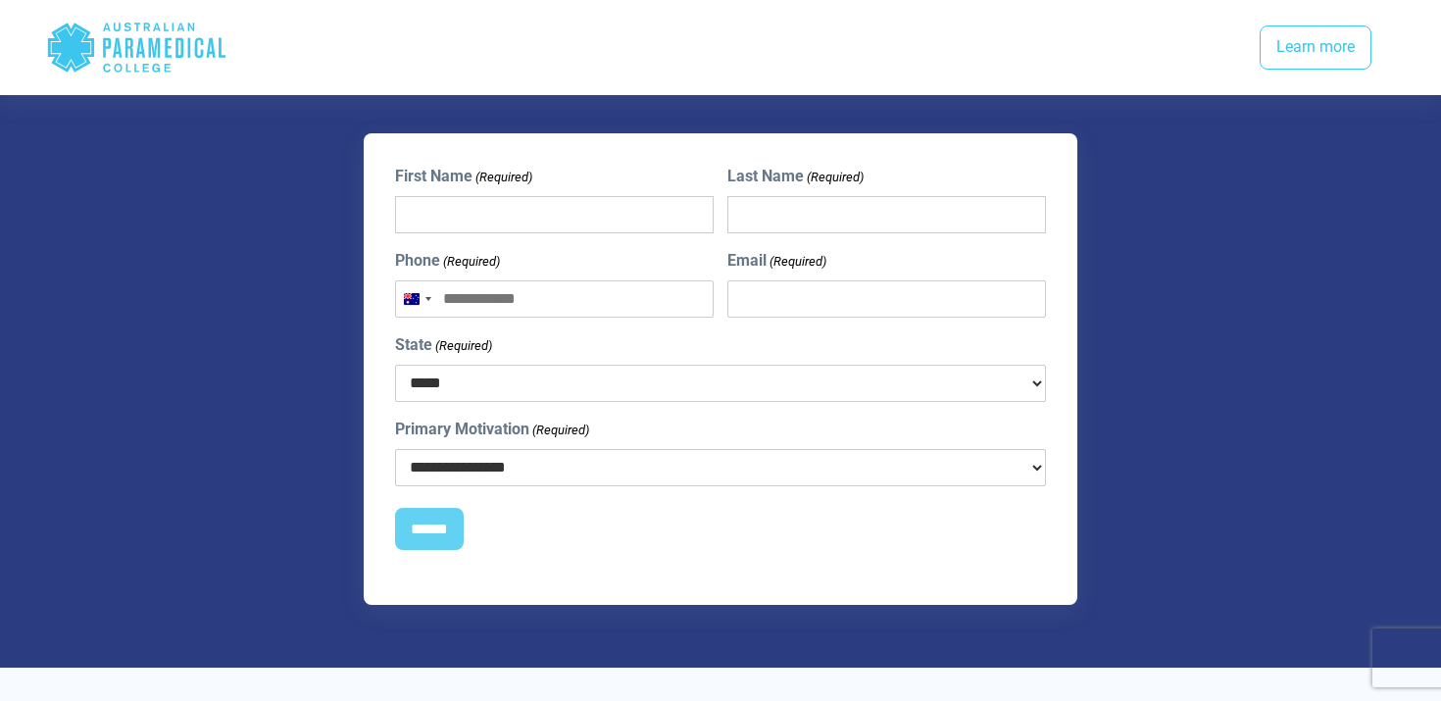
click at [526, 196] on input "First Name (Required)" at bounding box center [554, 214] width 319 height 37
type input "*******"
type input "*****"
type input "**********"
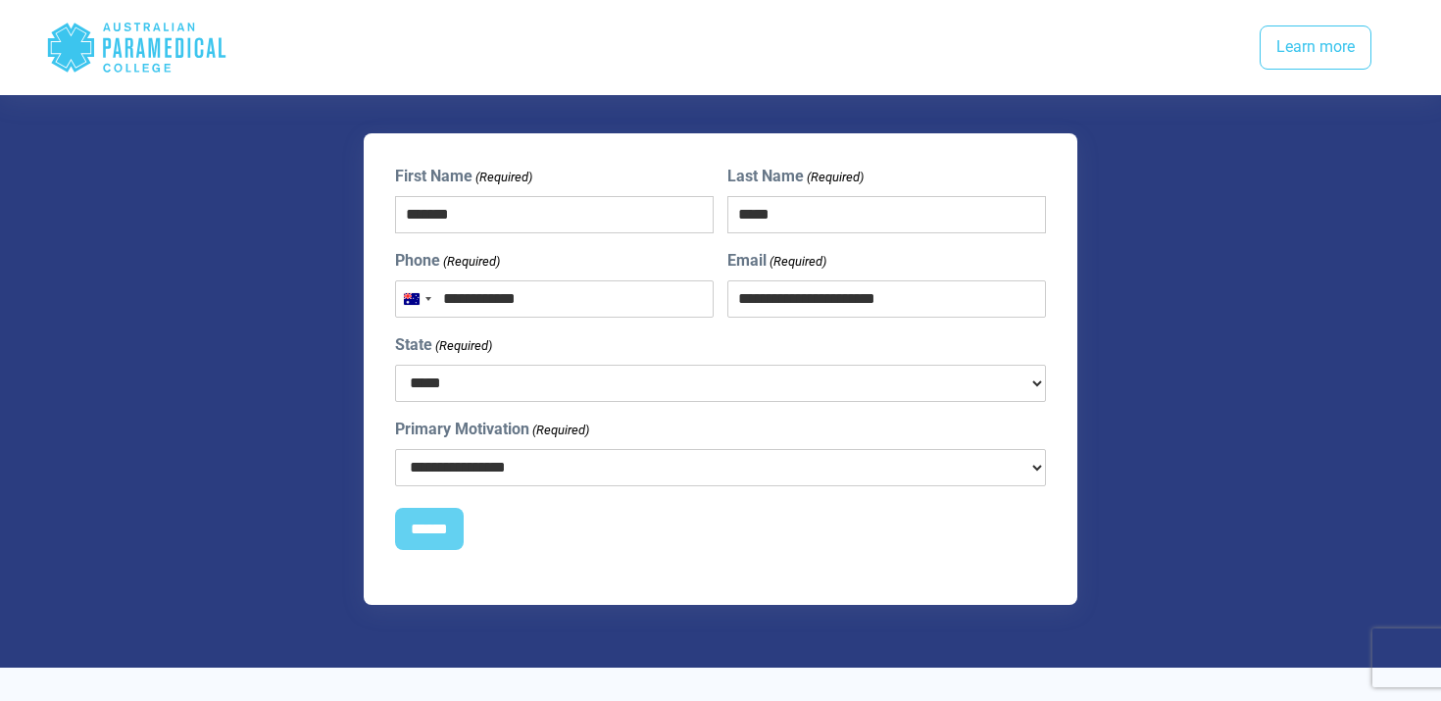
select select "***"
click at [548, 449] on select "**********" at bounding box center [720, 467] width 651 height 37
select select "**********"
click at [395, 449] on select "**********" at bounding box center [720, 467] width 651 height 37
click at [414, 508] on input "******" at bounding box center [429, 529] width 69 height 43
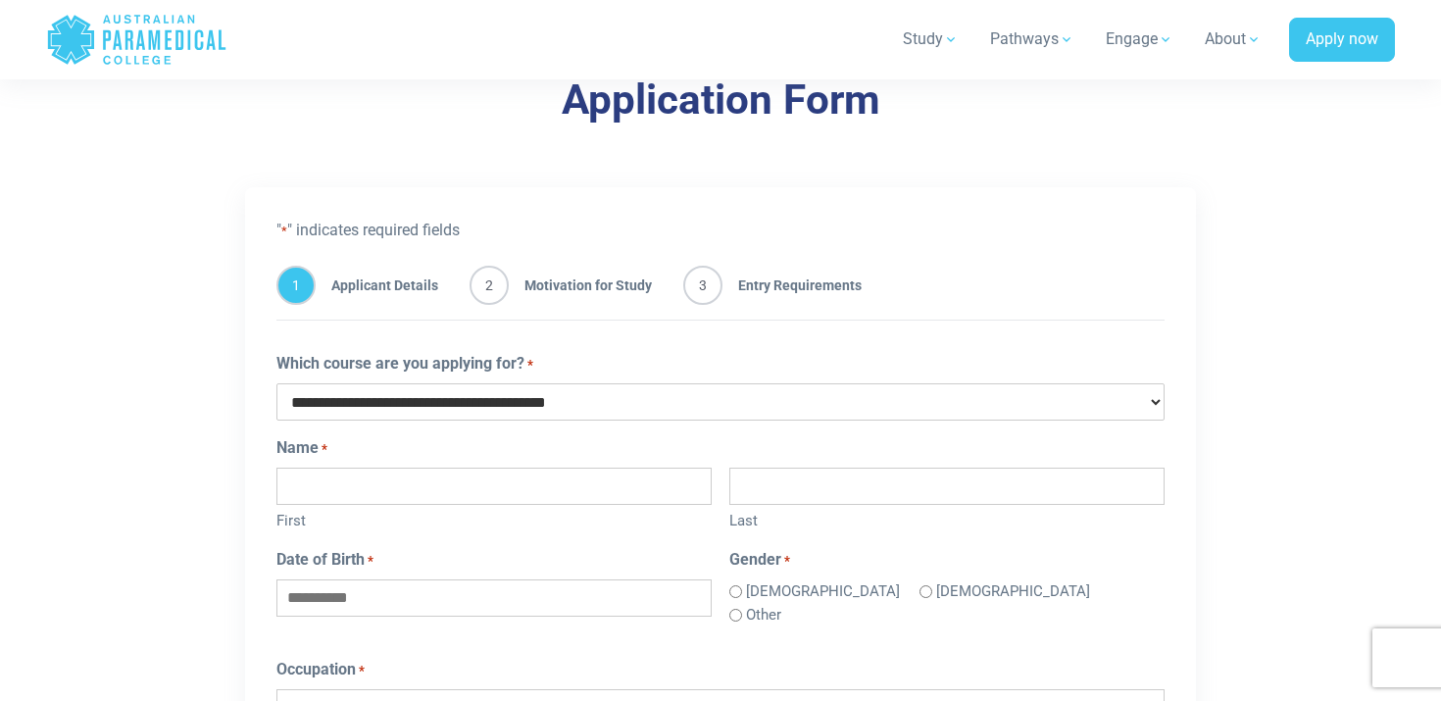
scroll to position [1056, 0]
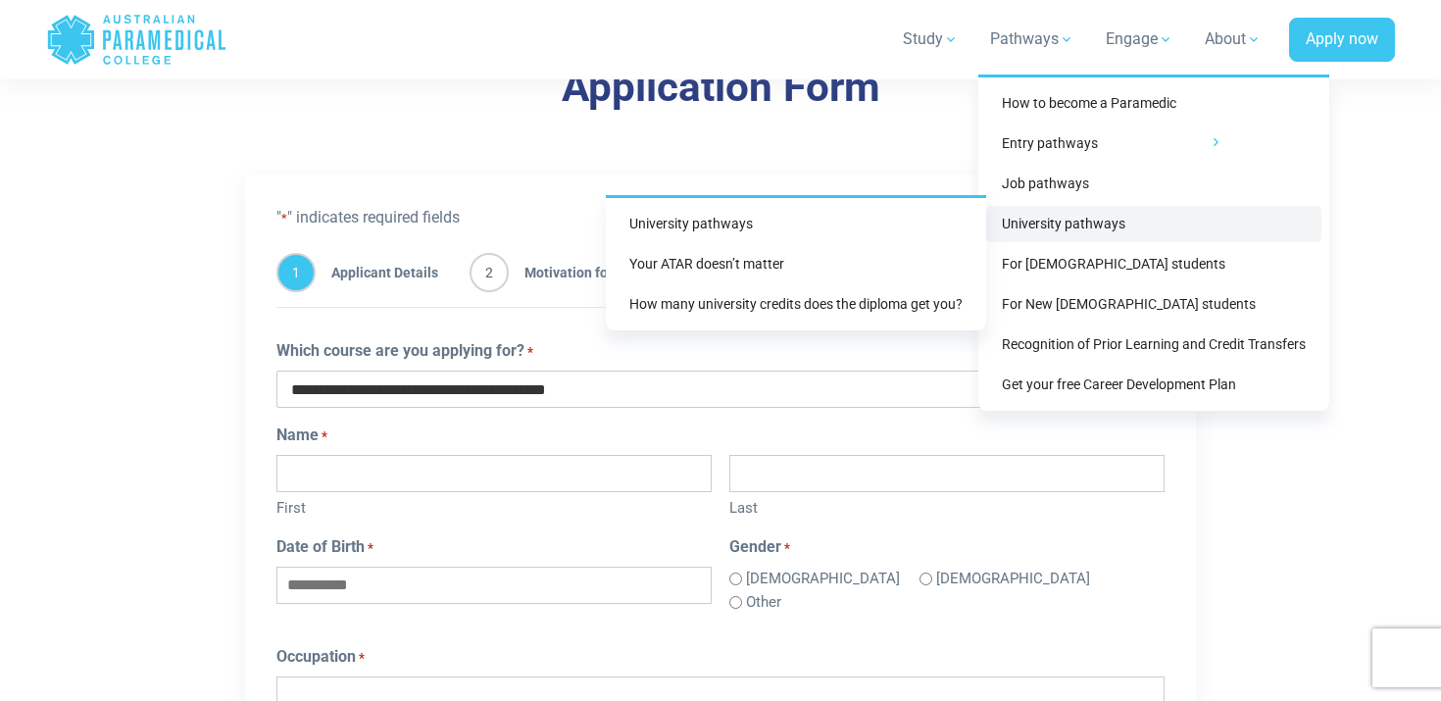
click at [1067, 209] on link "University pathways" at bounding box center [1153, 224] width 335 height 36
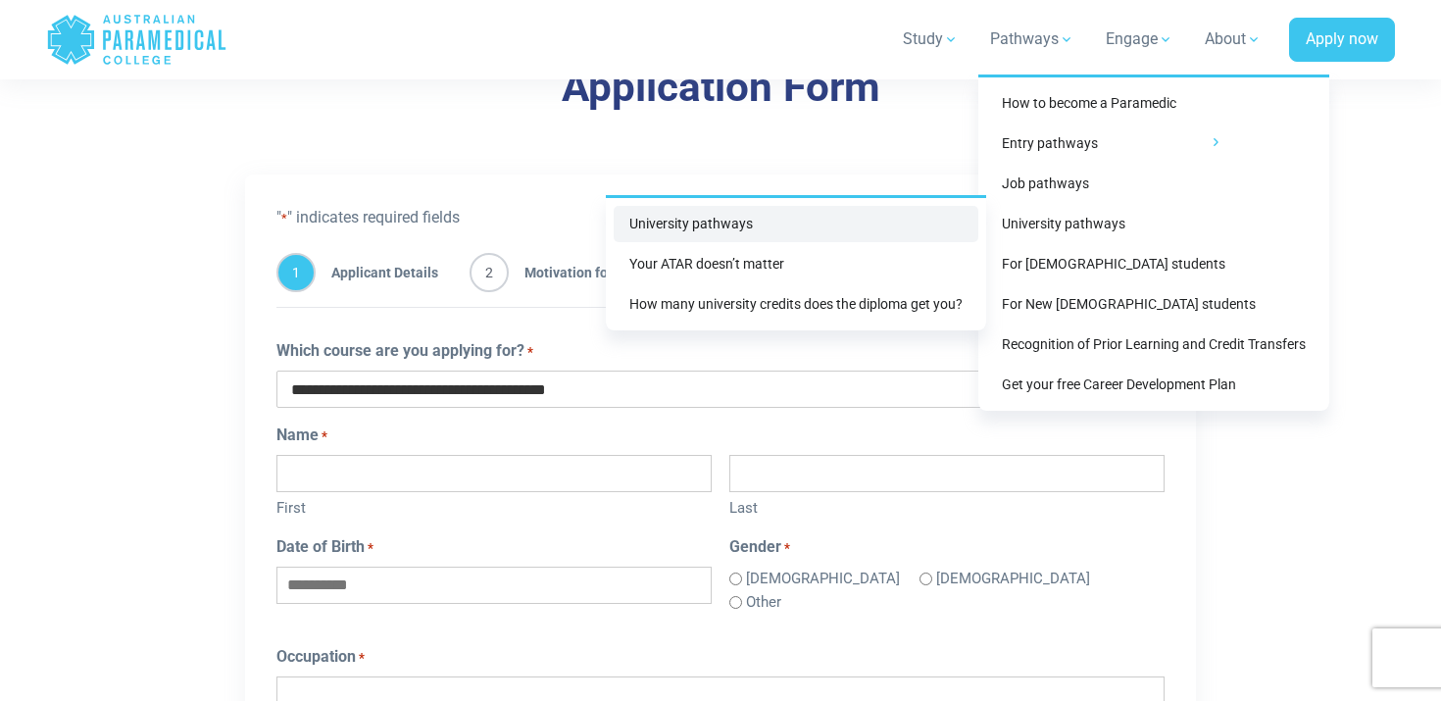
click at [824, 216] on link "University pathways" at bounding box center [796, 224] width 365 height 36
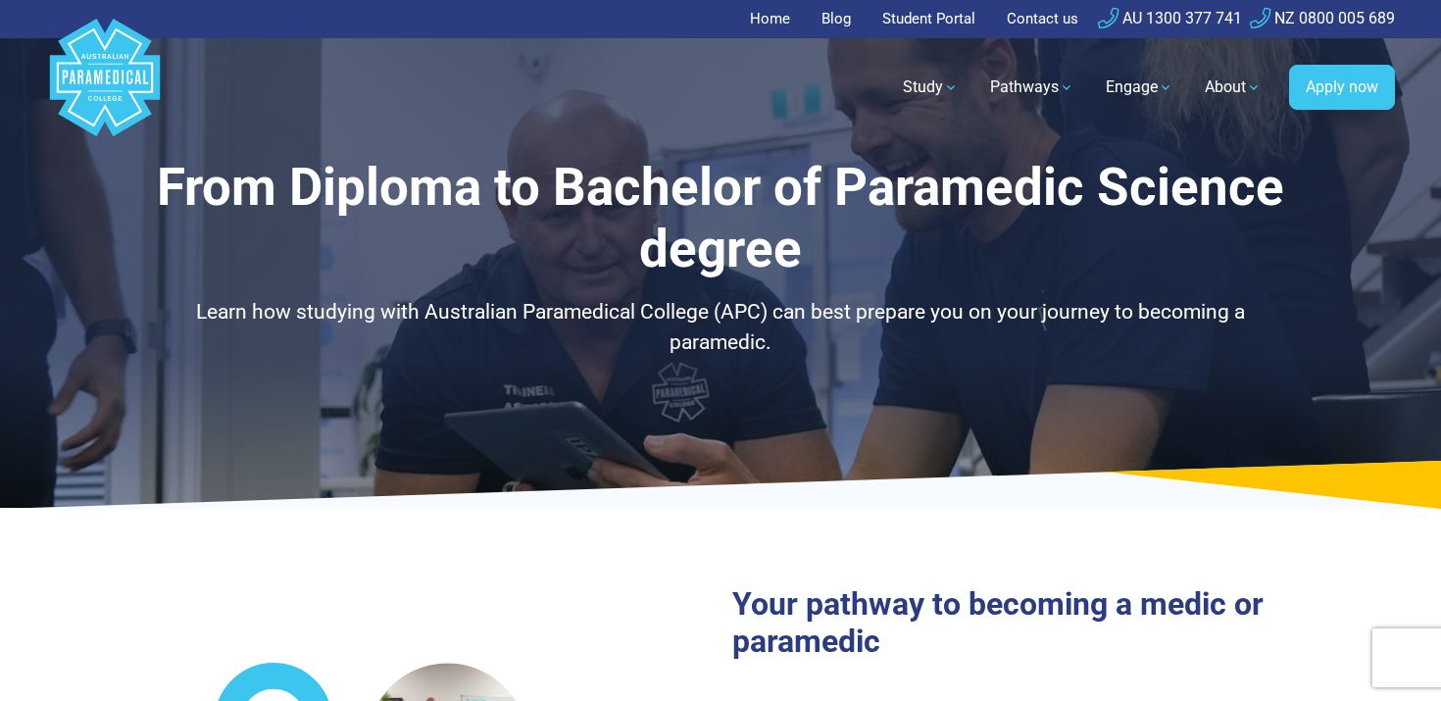
select select "**********"
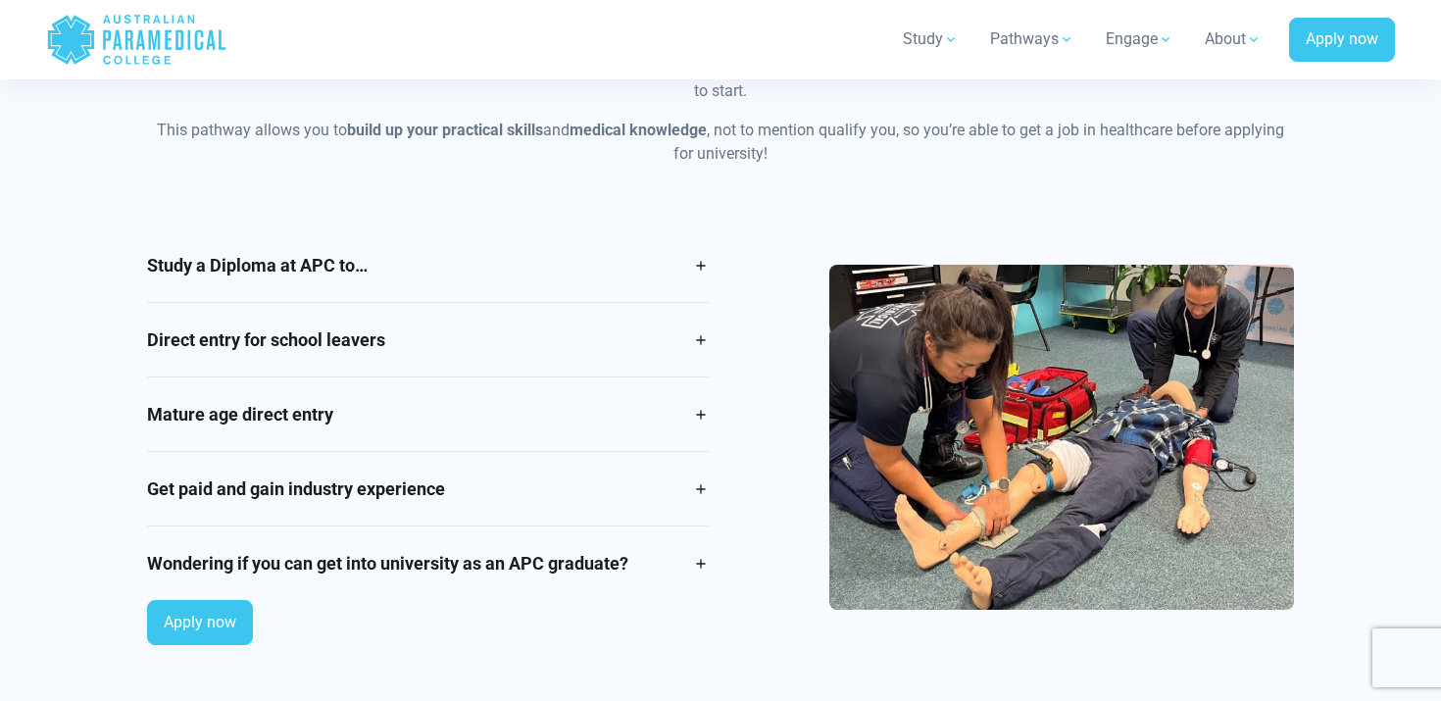
scroll to position [1672, 0]
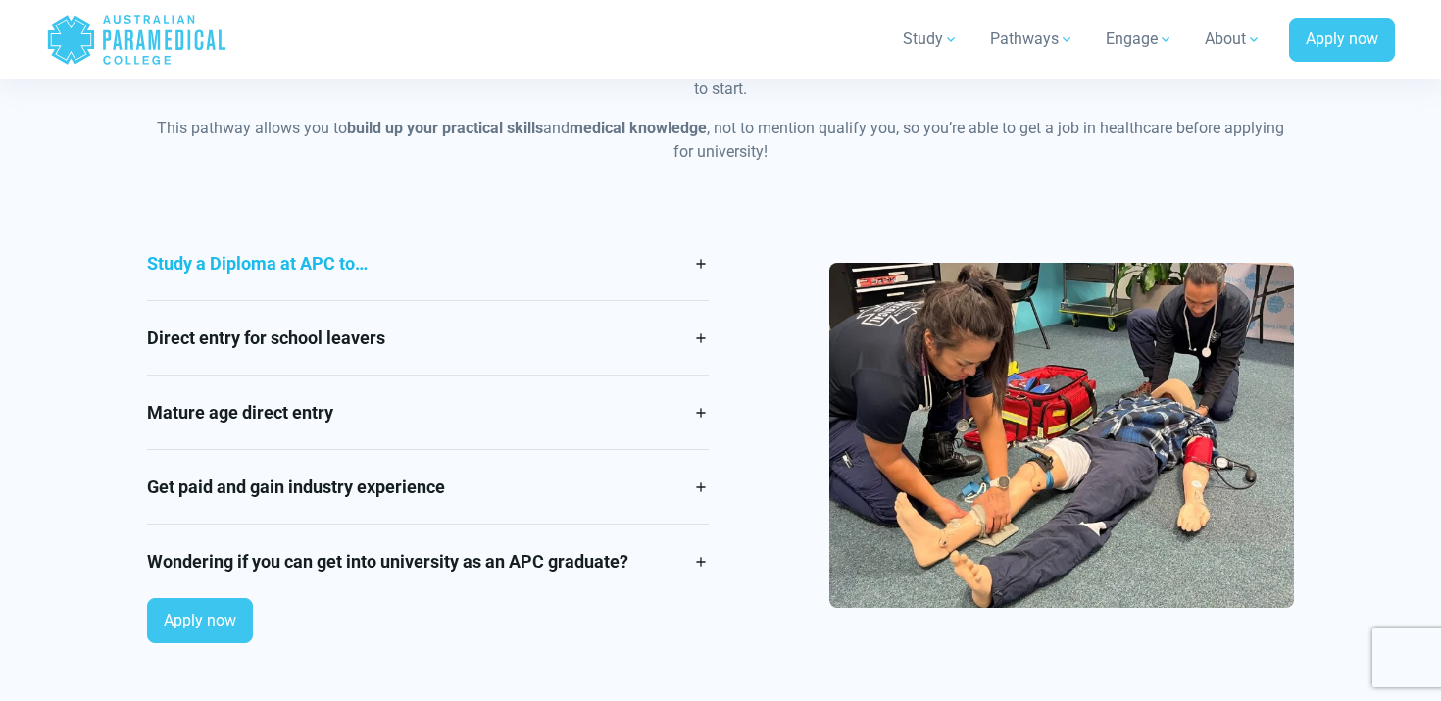
click at [696, 268] on link "Study a Diploma at APC to…" at bounding box center [428, 263] width 562 height 74
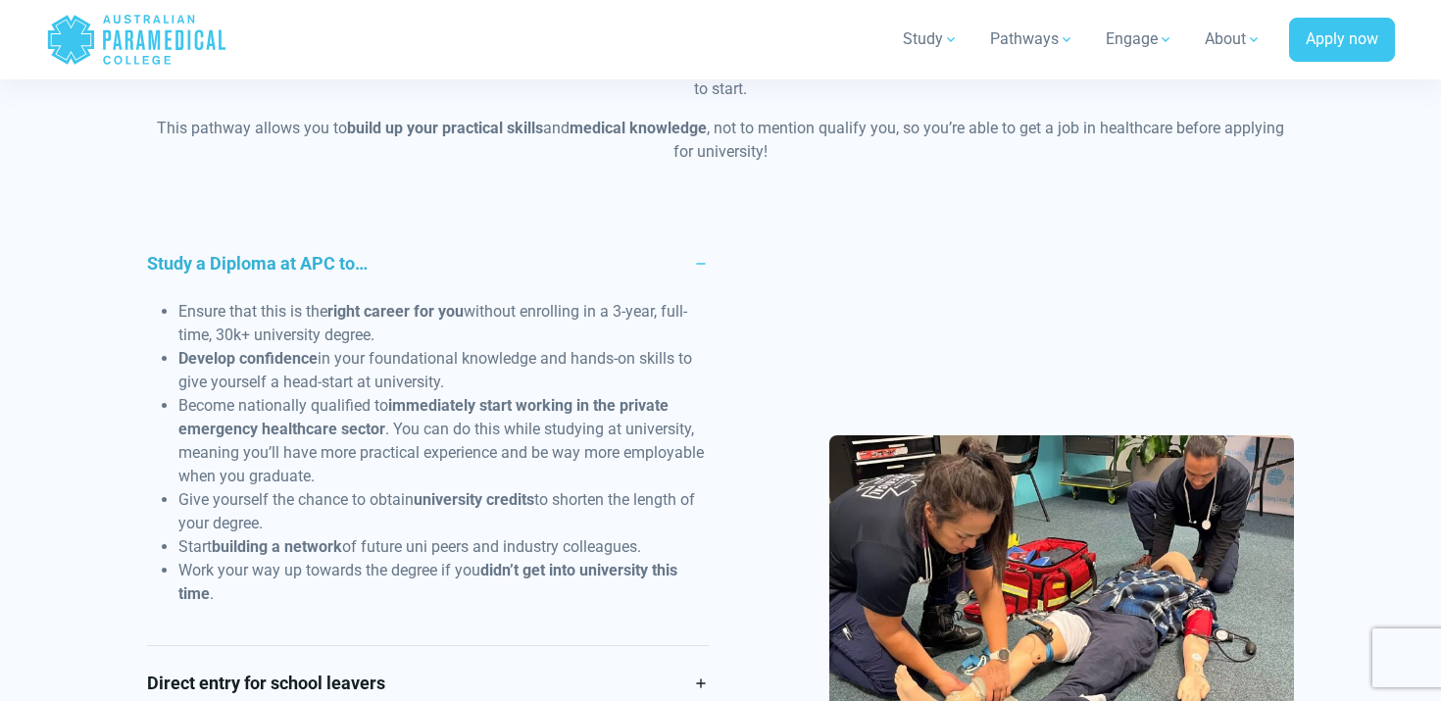
click at [689, 268] on link "Study a Diploma at APC to…" at bounding box center [428, 263] width 562 height 74
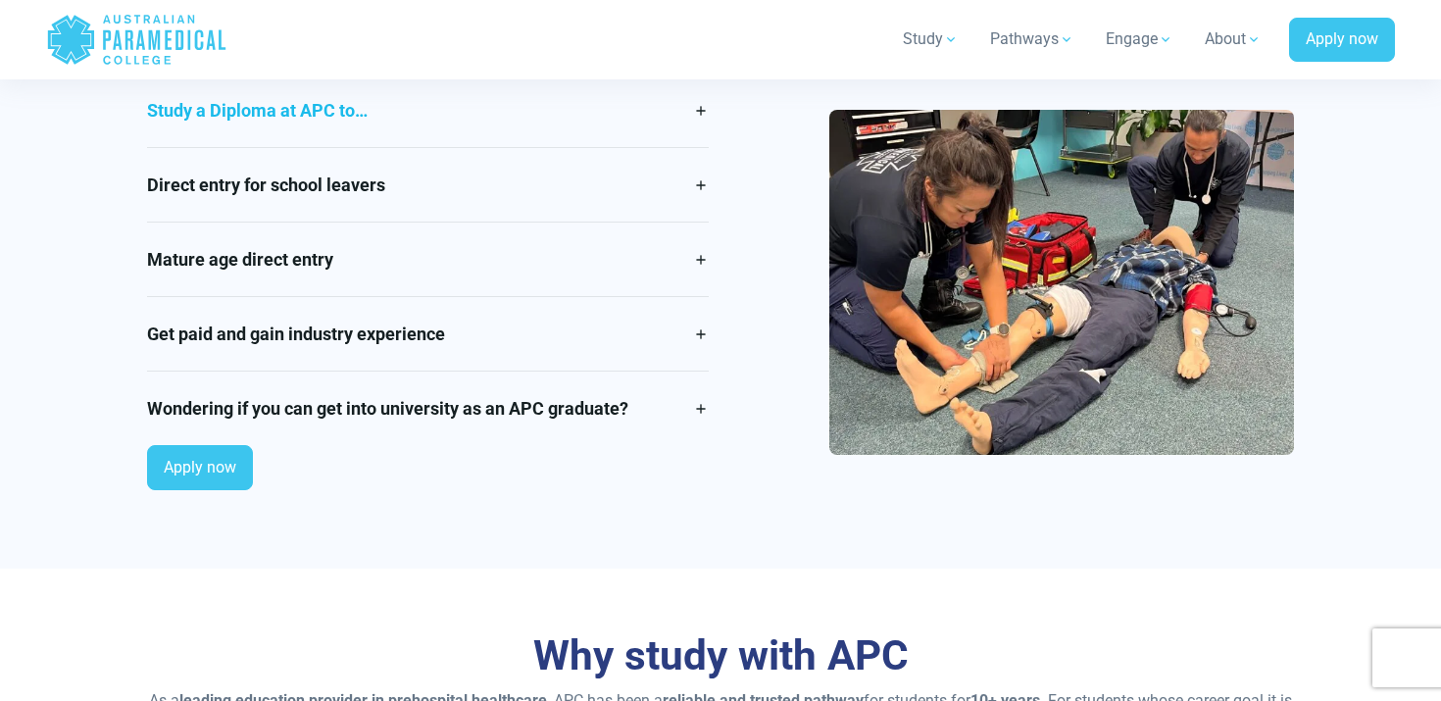
scroll to position [1828, 0]
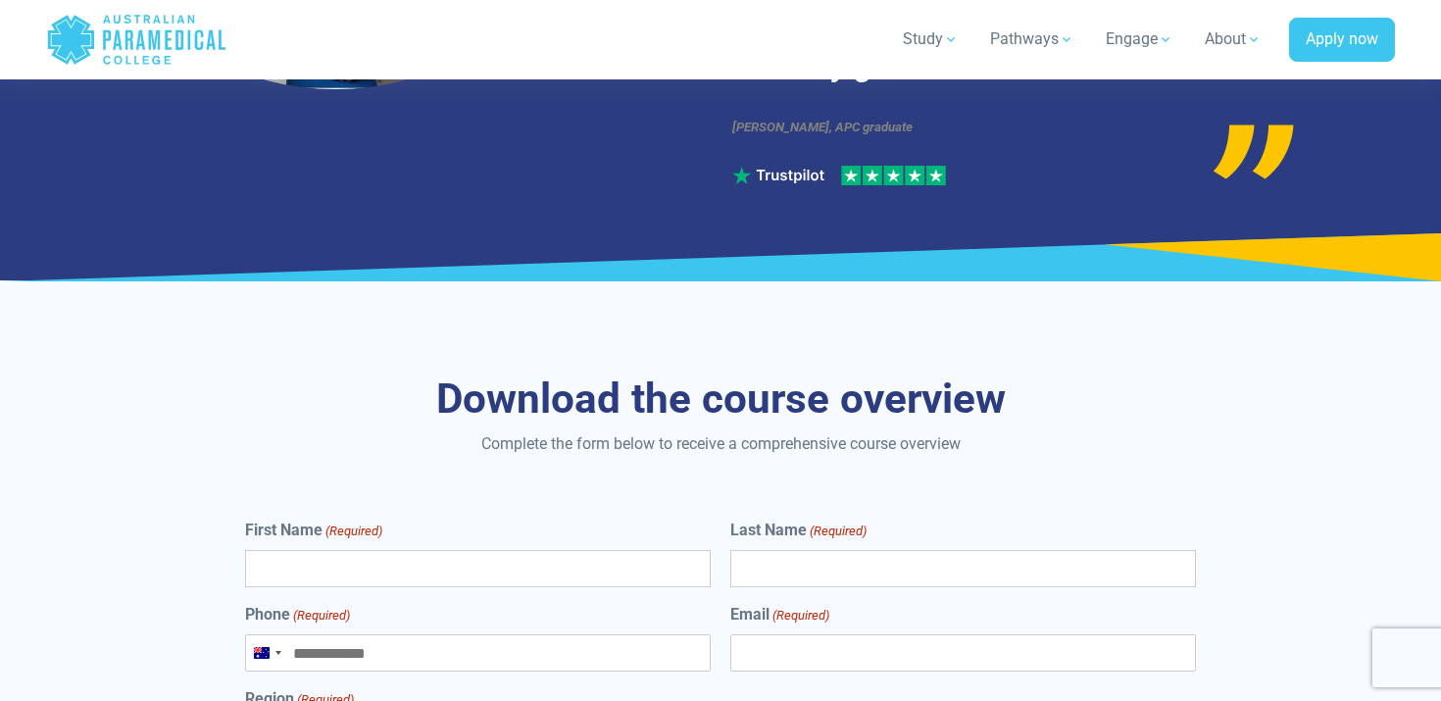
scroll to position [10224, 0]
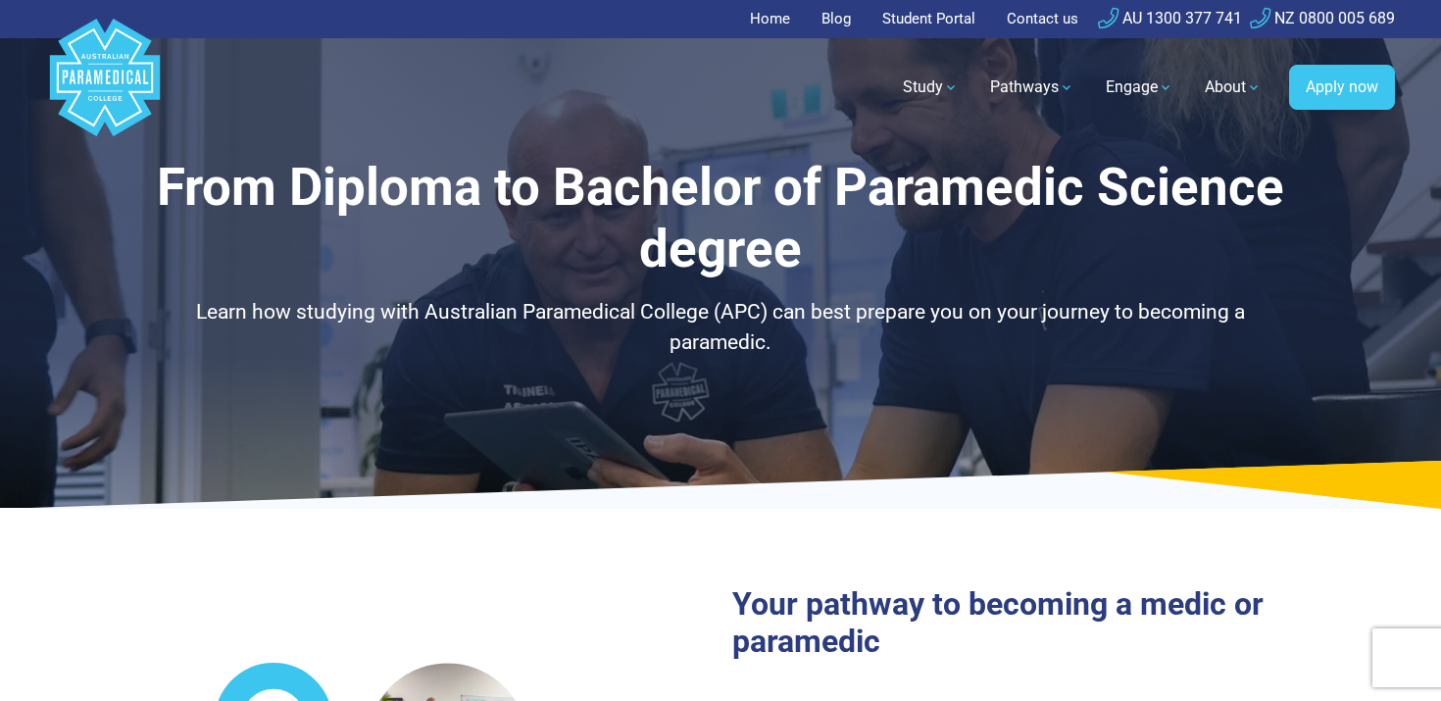
select select "**********"
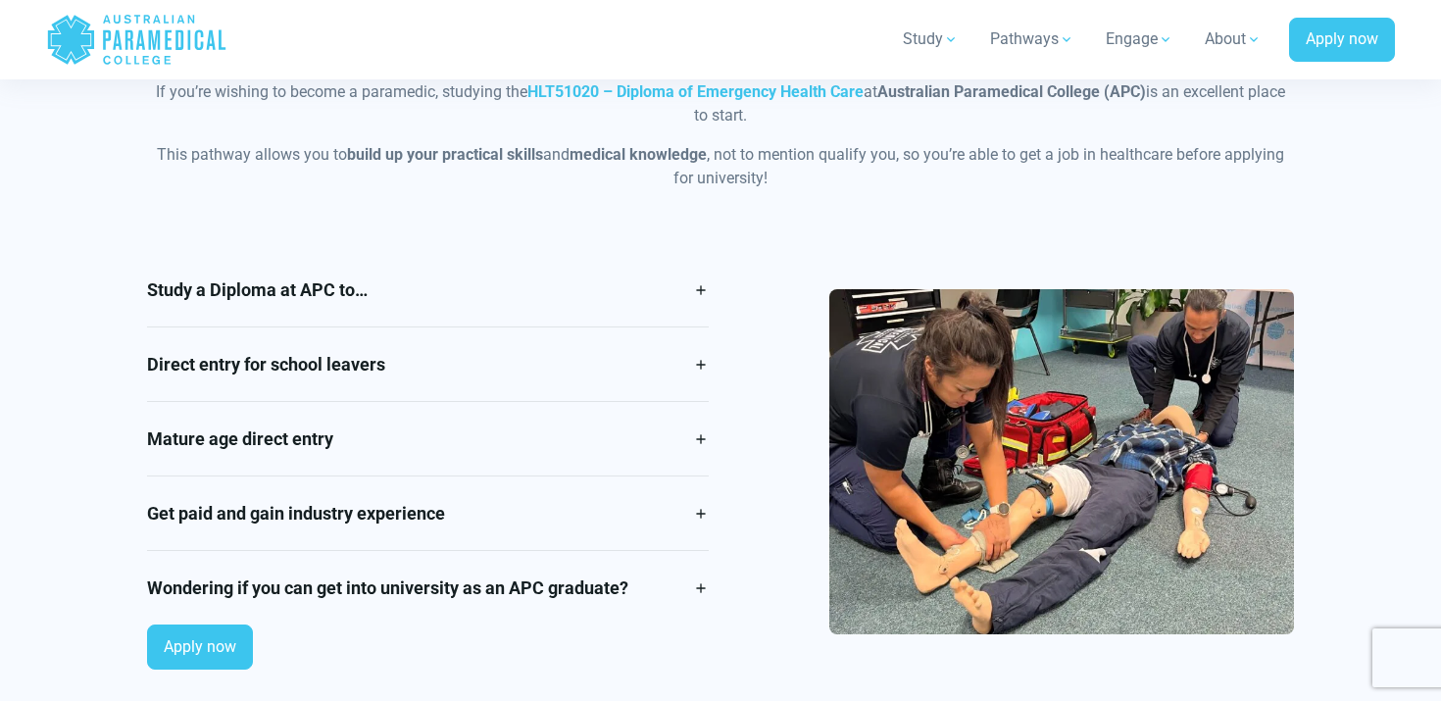
scroll to position [1695, 0]
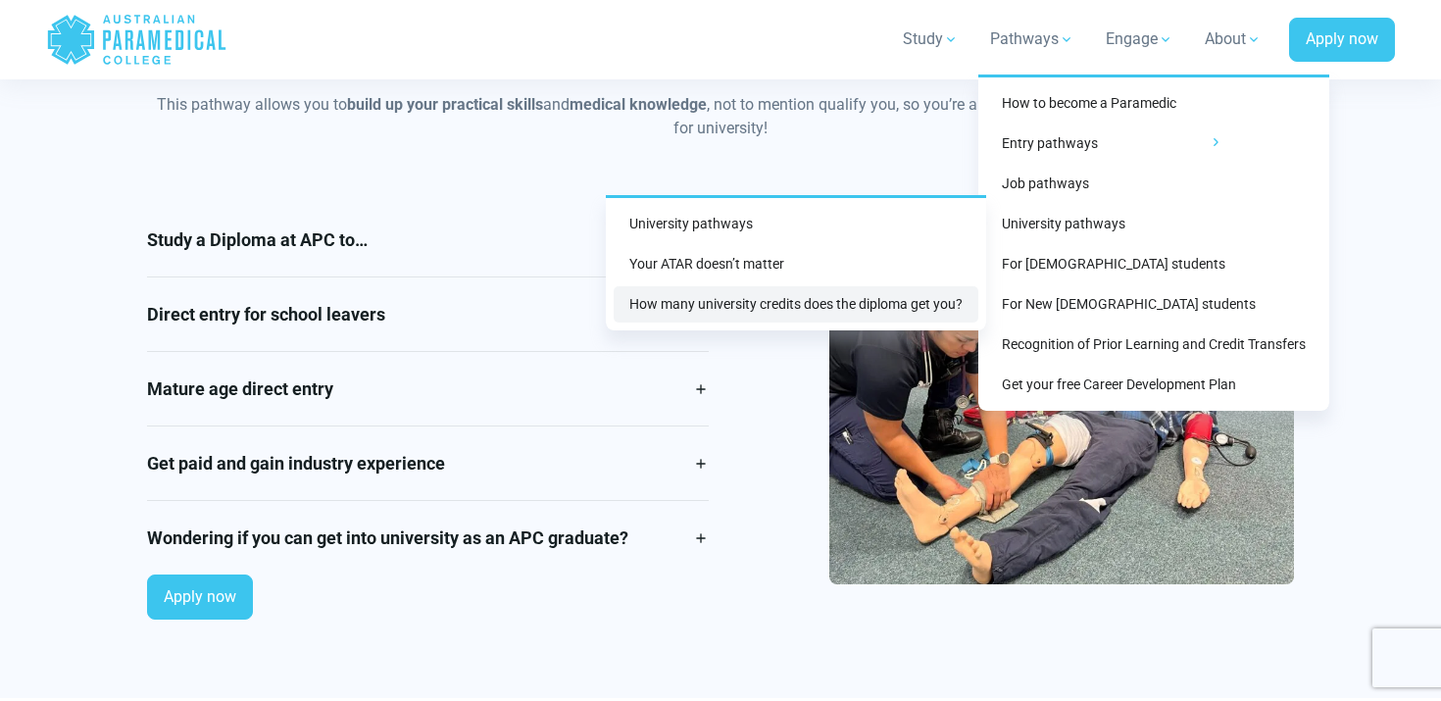
click at [816, 307] on link "How many university credits does the diploma get you?" at bounding box center [796, 304] width 365 height 36
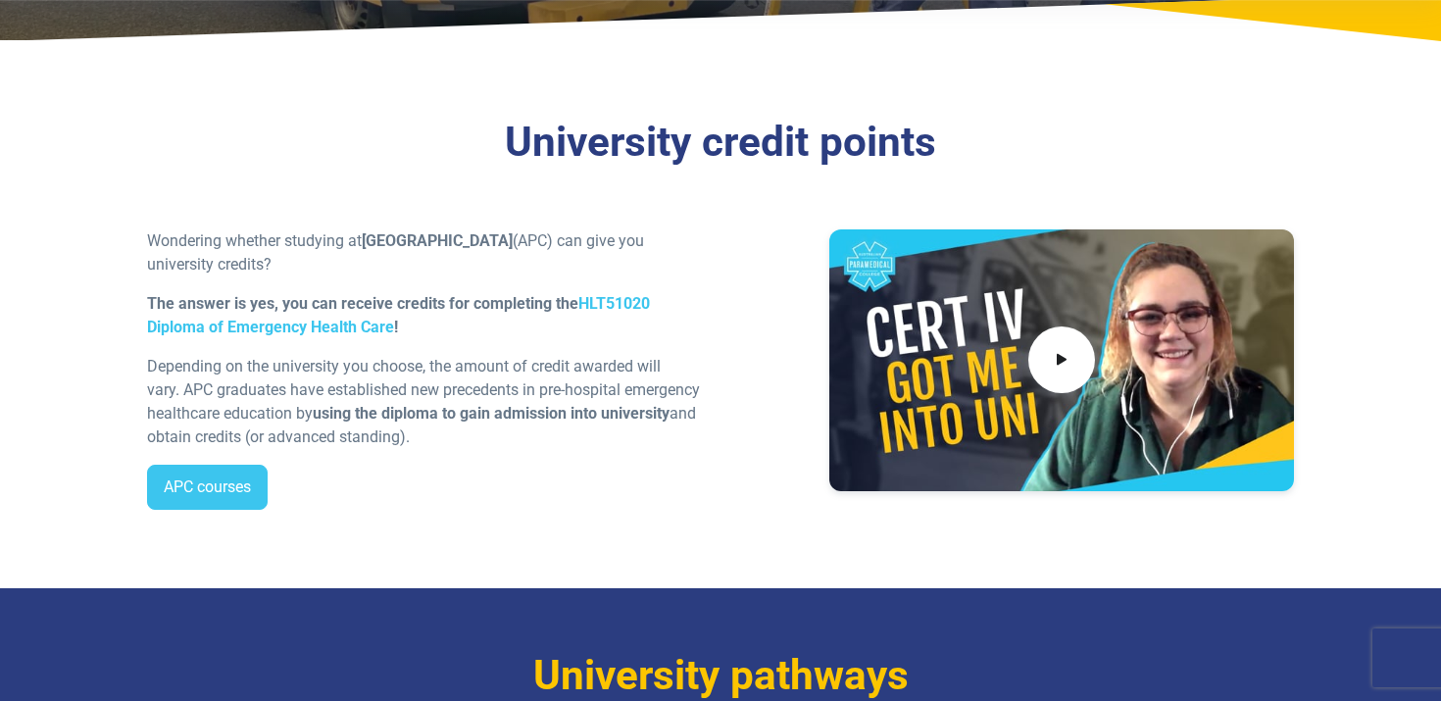
scroll to position [358, 0]
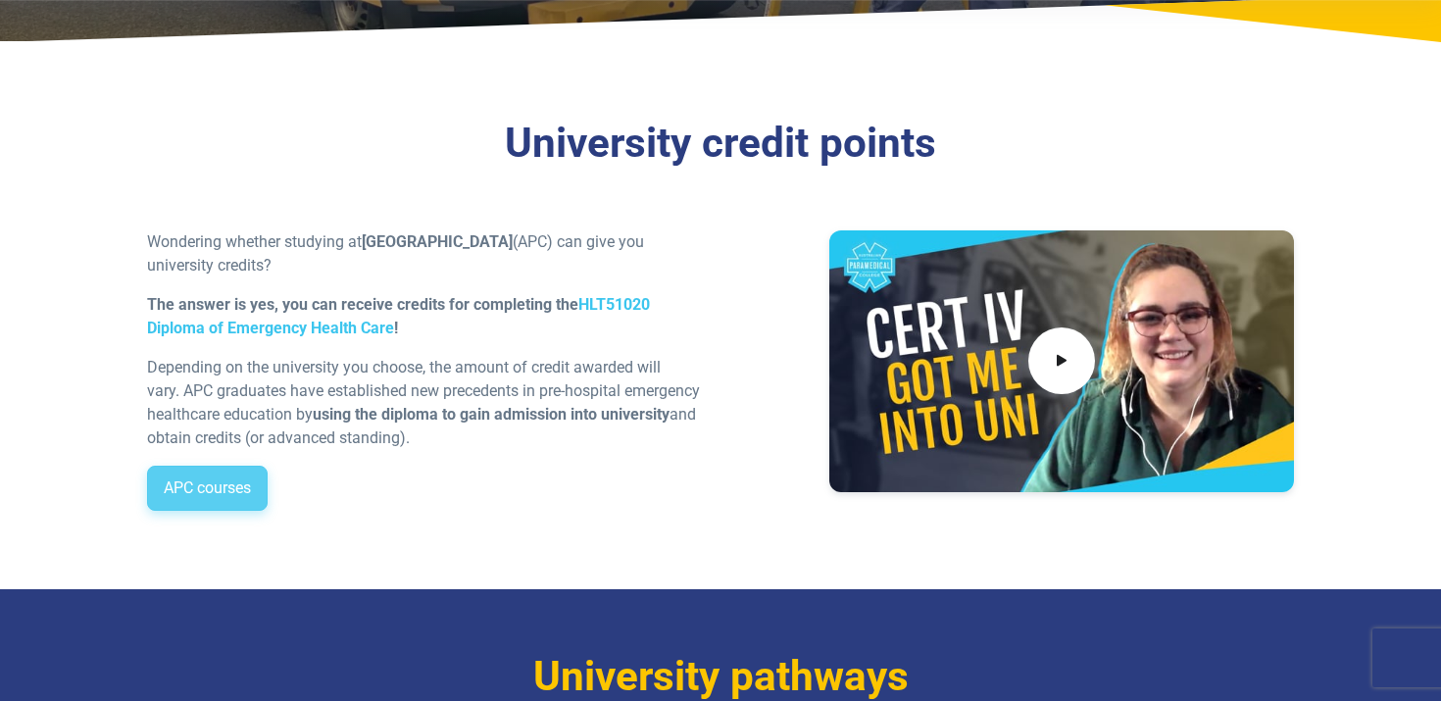
click at [203, 481] on link "APC courses" at bounding box center [207, 488] width 121 height 45
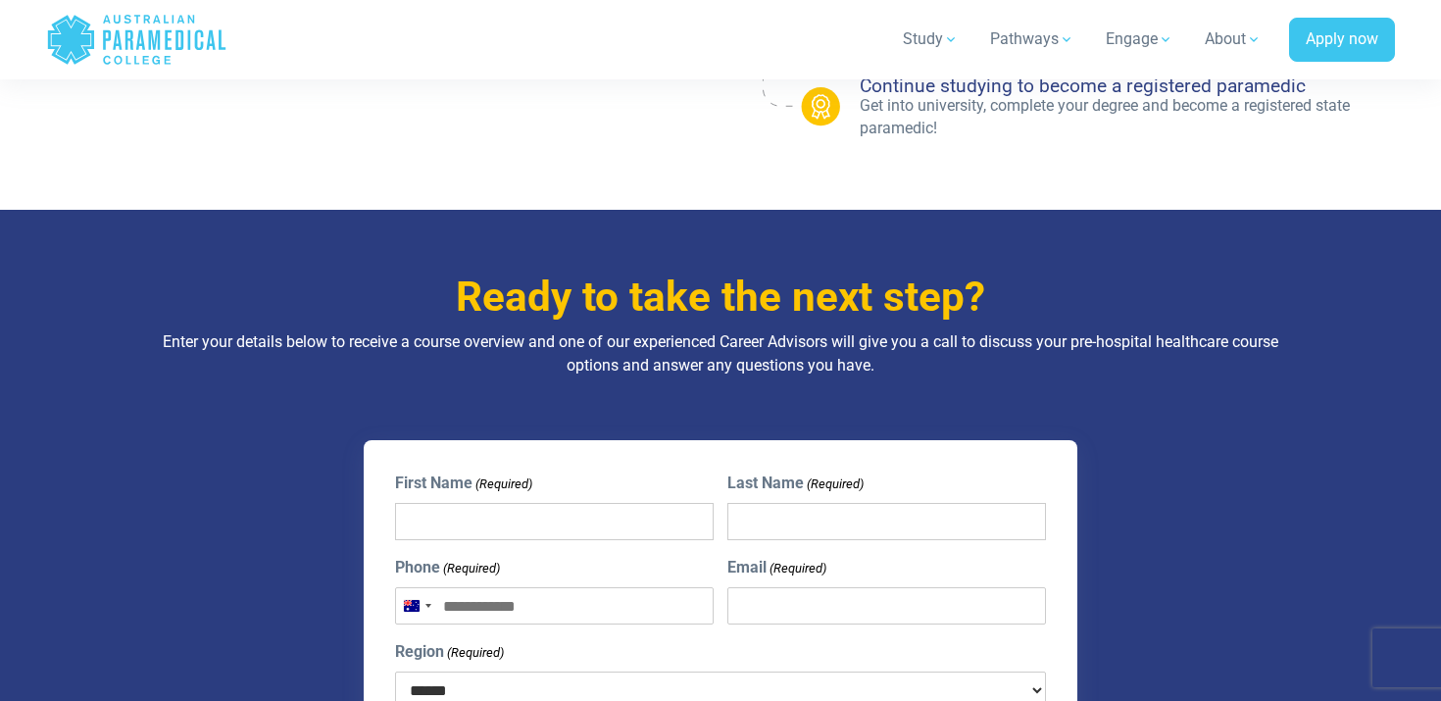
scroll to position [1866, 0]
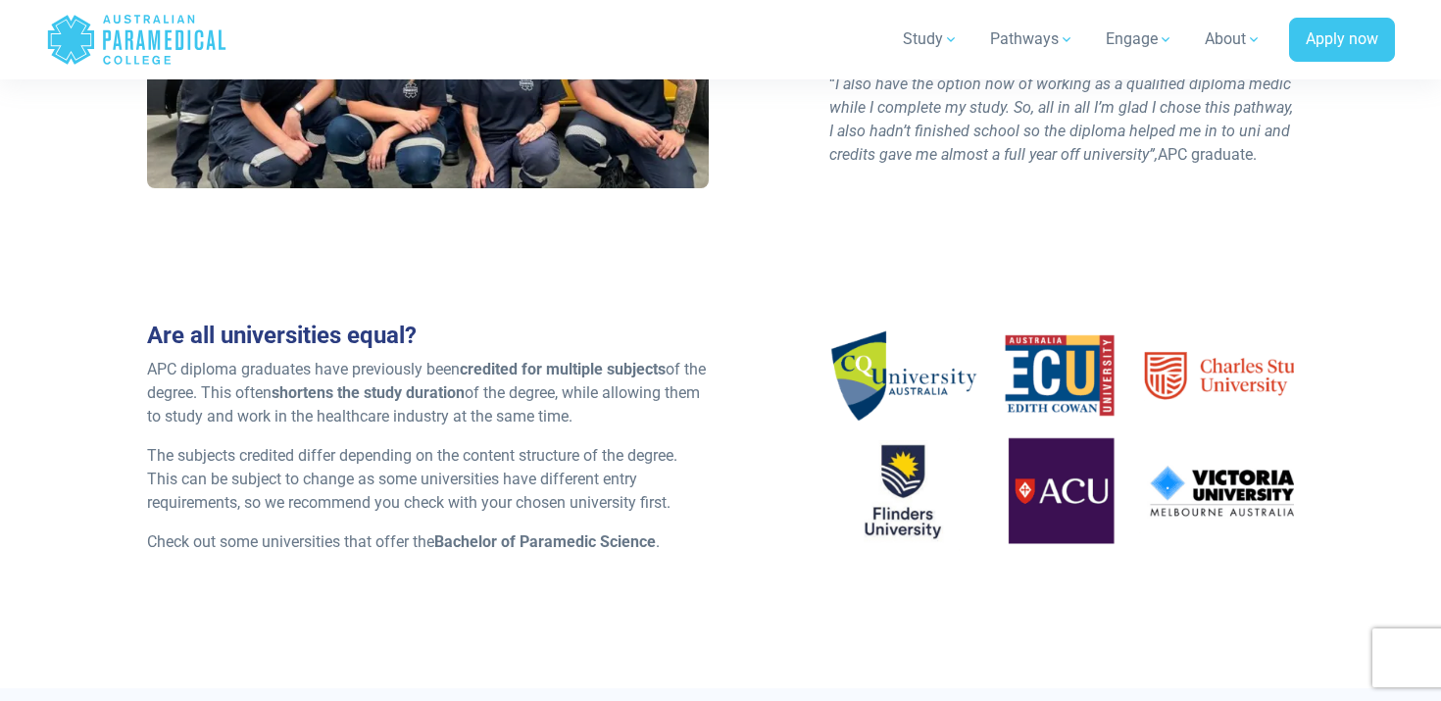
scroll to position [1660, 0]
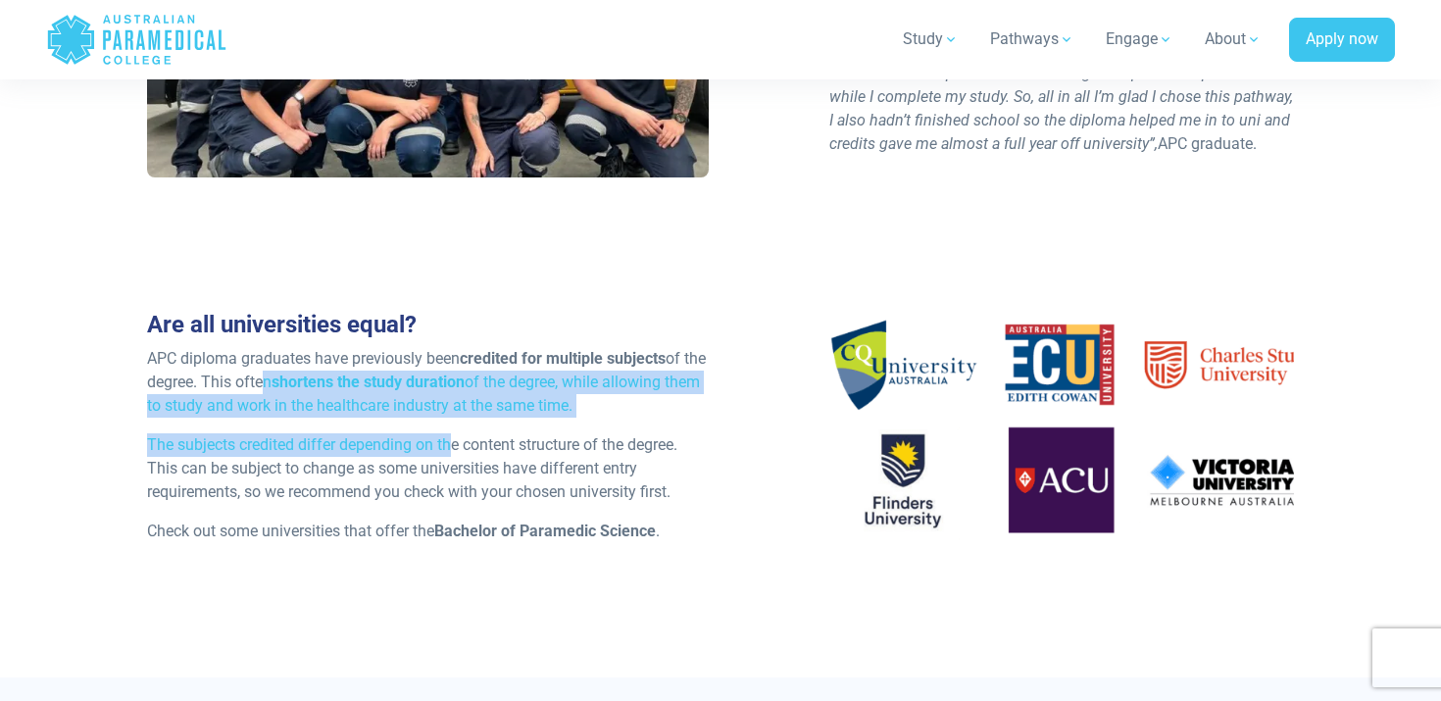
drag, startPoint x: 279, startPoint y: 388, endPoint x: 450, endPoint y: 454, distance: 182.8
click at [450, 454] on div "Are all universities equal? APC diploma graduates have previously been credited…" at bounding box center [427, 435] width 585 height 248
click at [450, 454] on p "The subjects credited differ depending on the content structure of the degree. …" at bounding box center [428, 468] width 562 height 71
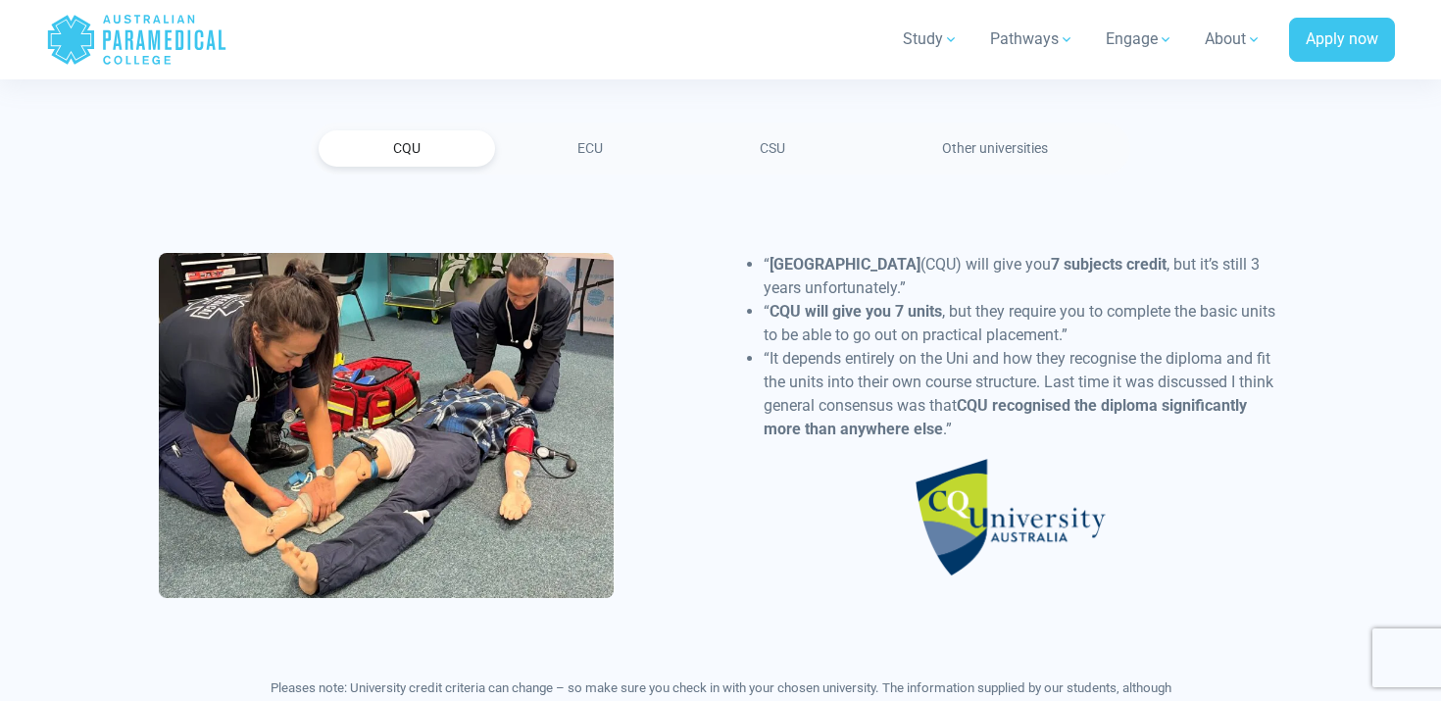
scroll to position [2407, 0]
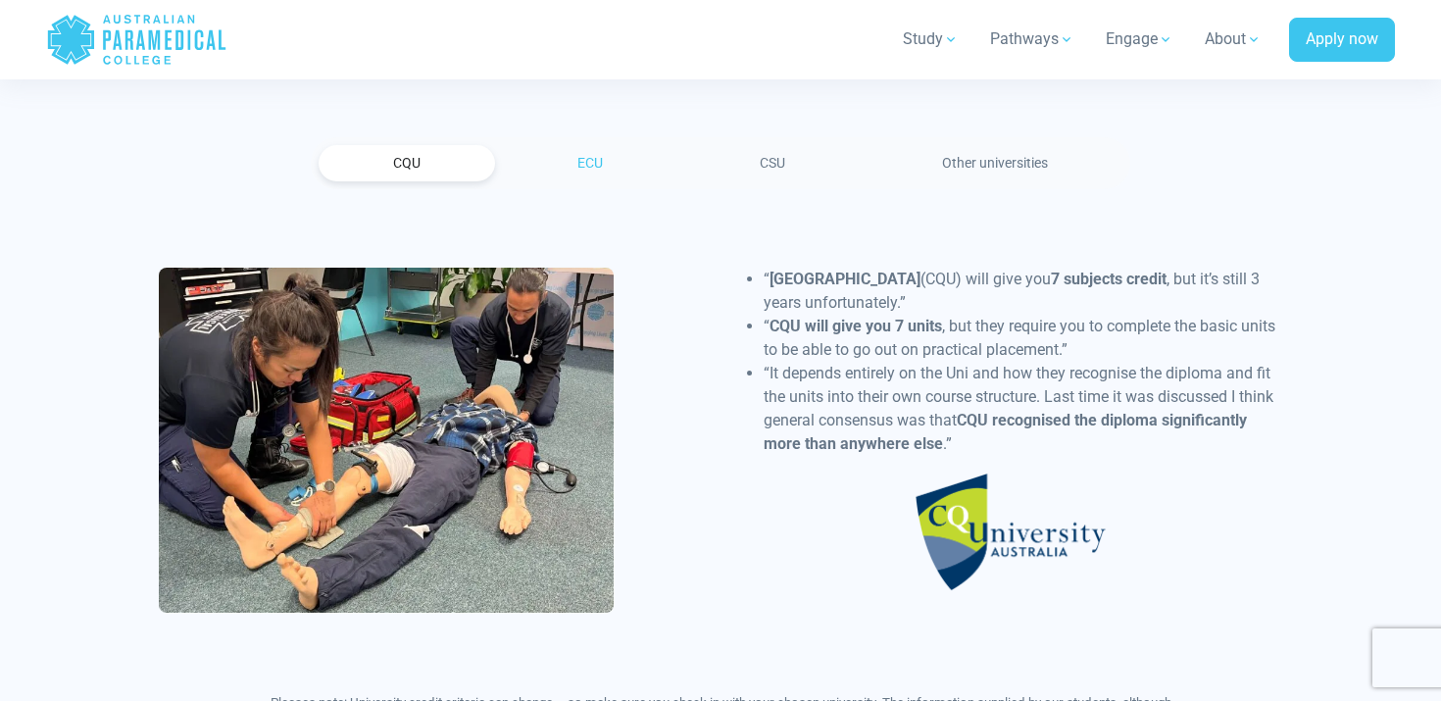
click at [591, 157] on link "ECU" at bounding box center [590, 163] width 175 height 36
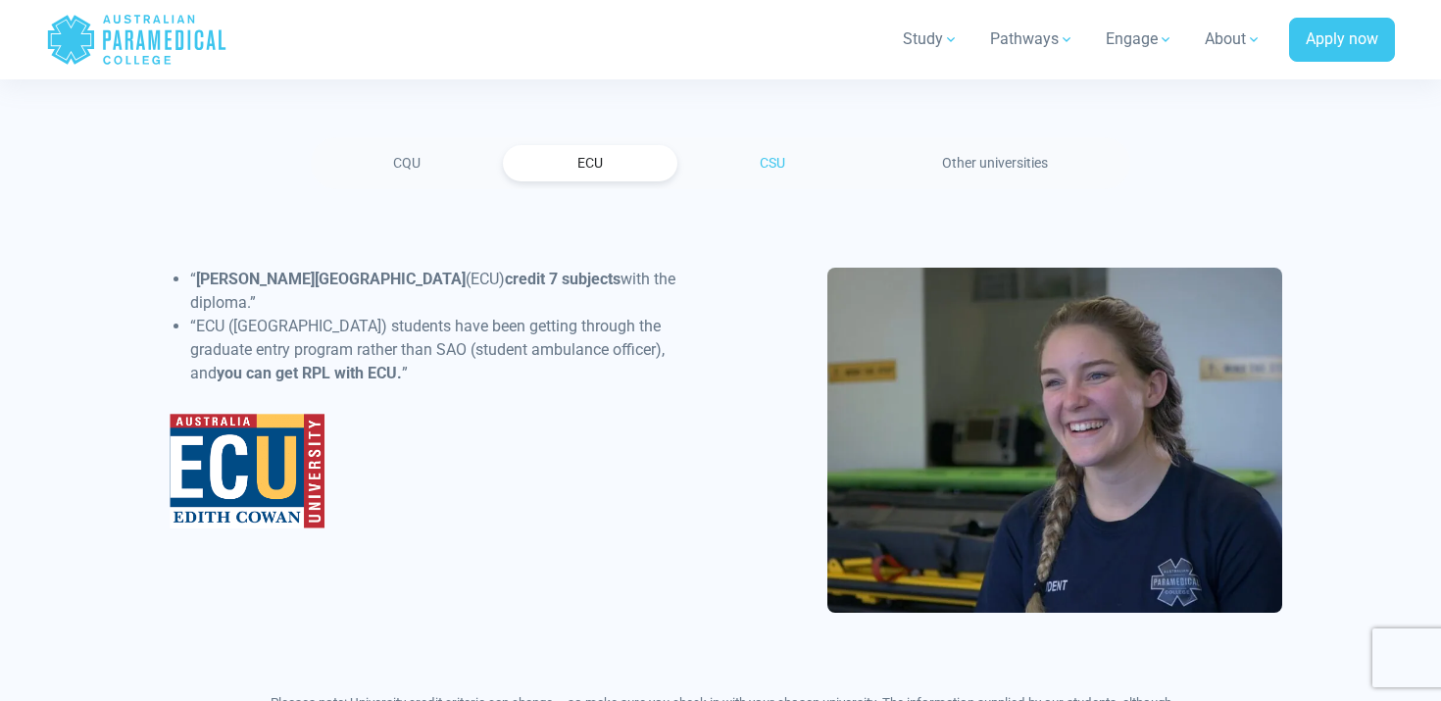
click at [757, 157] on link "CSU" at bounding box center [772, 163] width 175 height 36
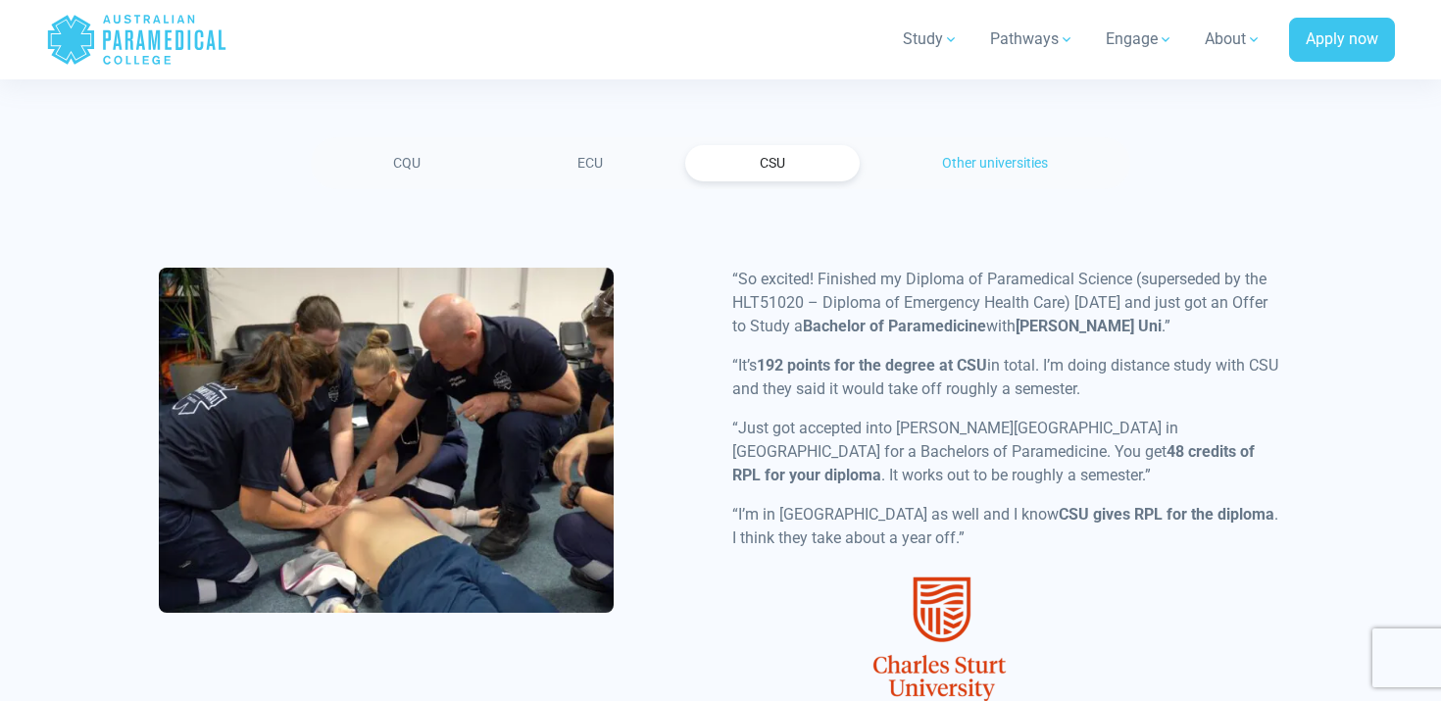
click at [986, 162] on link "Other universities" at bounding box center [995, 163] width 255 height 36
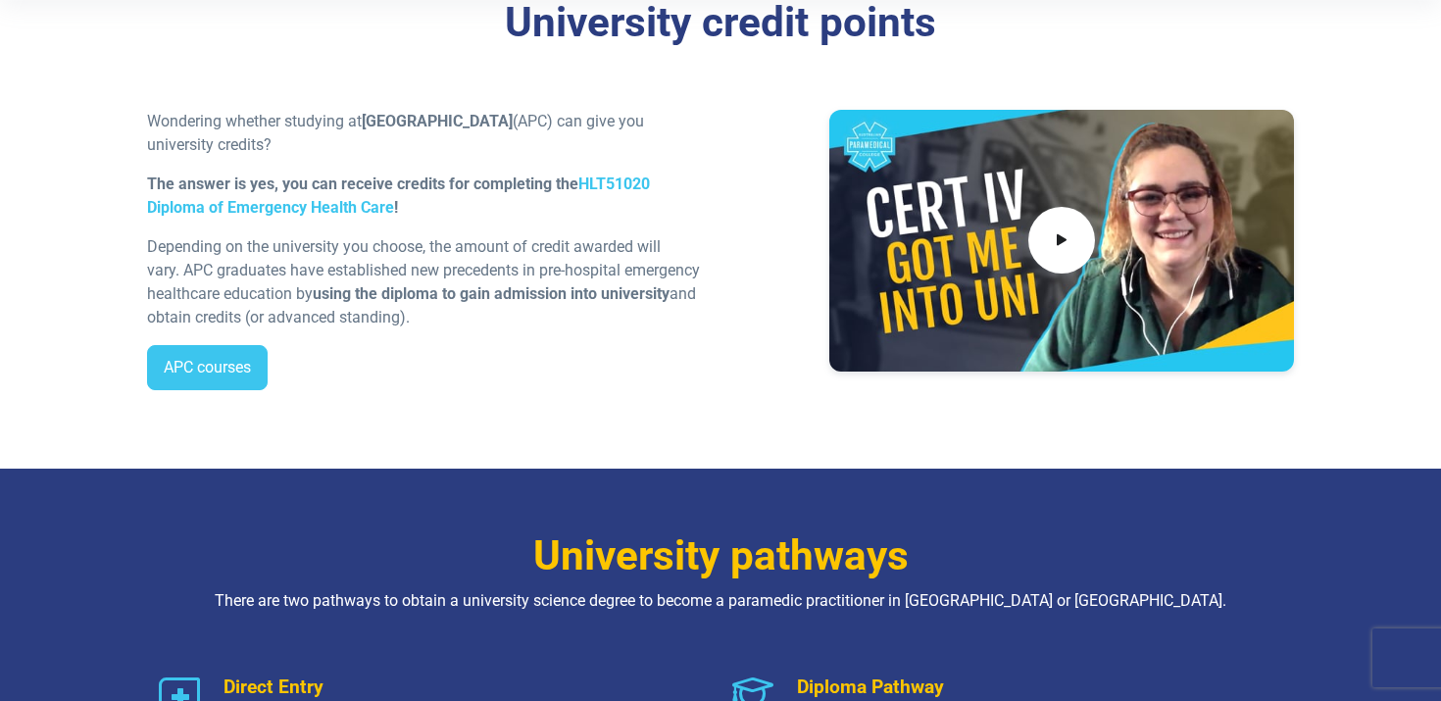
scroll to position [477, 0]
